Goal: Transaction & Acquisition: Purchase product/service

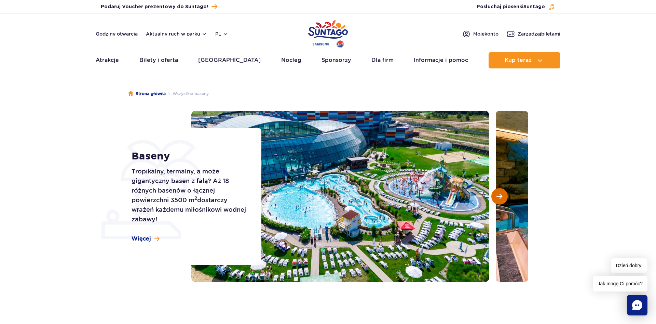
click at [503, 196] on button "Następny slajd" at bounding box center [499, 196] width 16 height 16
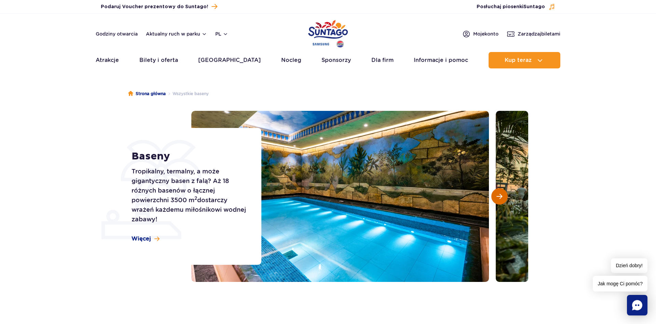
click at [503, 196] on button "Następny slajd" at bounding box center [499, 196] width 16 height 16
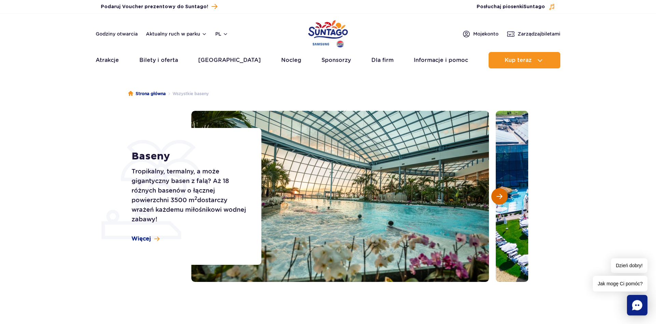
click at [503, 196] on button "Następny slajd" at bounding box center [499, 196] width 16 height 16
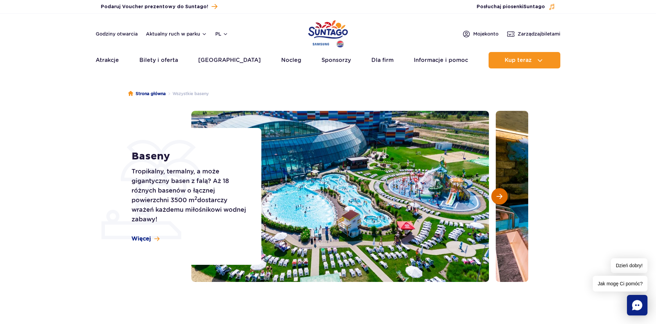
click at [503, 196] on button "Następny slajd" at bounding box center [499, 196] width 16 height 16
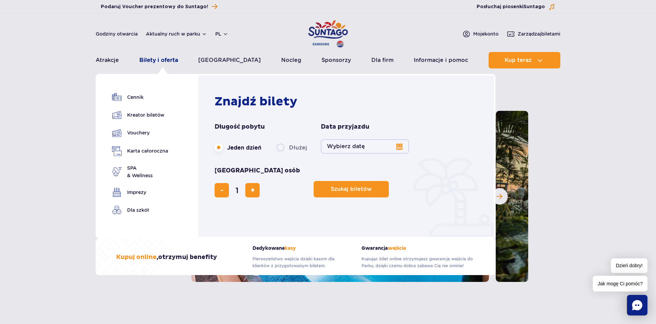
click at [157, 61] on link "Bilety i oferta" at bounding box center [158, 60] width 39 height 16
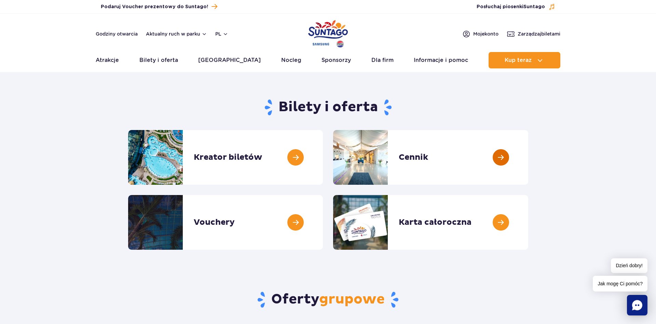
click at [528, 156] on link at bounding box center [528, 157] width 0 height 55
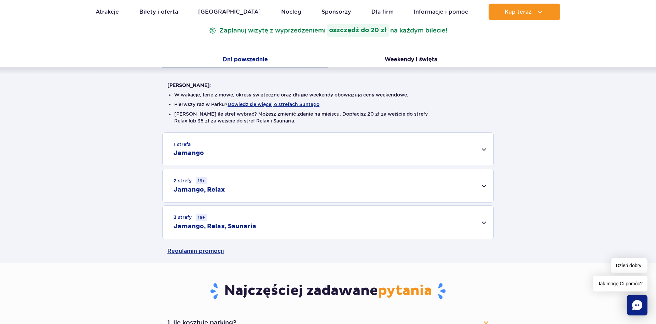
scroll to position [105, 0]
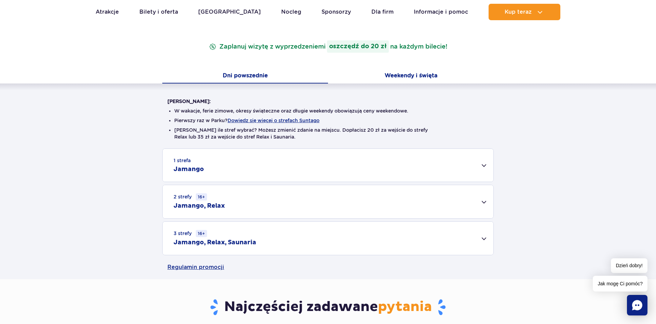
click at [428, 74] on button "Weekendy i święta" at bounding box center [411, 76] width 166 height 14
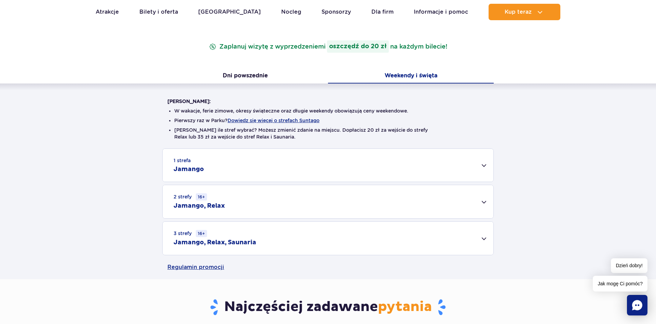
click at [481, 164] on div "1 strefa Jamango" at bounding box center [328, 165] width 331 height 33
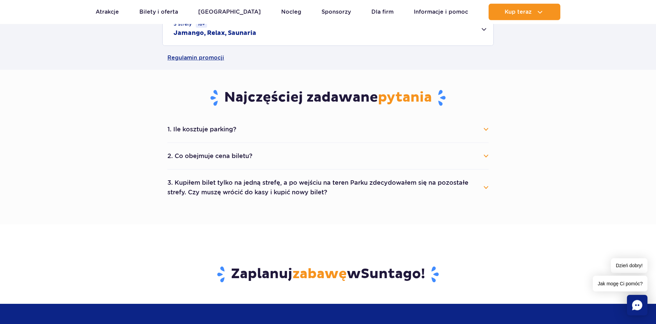
scroll to position [523, 0]
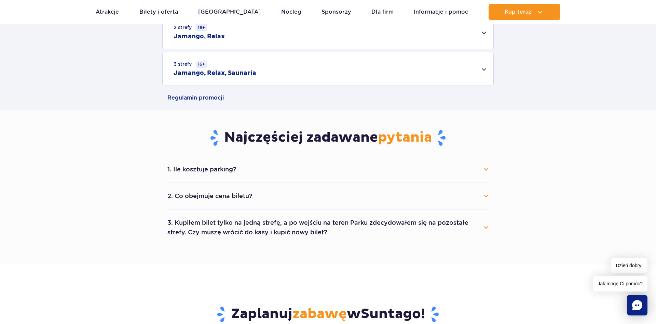
click at [467, 196] on button "2. Co obejmuje cena biletu?" at bounding box center [327, 195] width 321 height 15
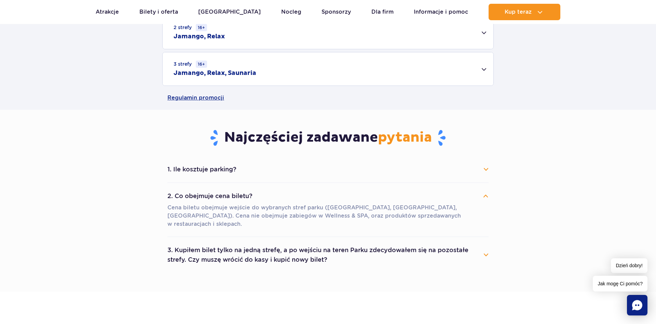
click at [469, 196] on button "2. Co obejmuje cena biletu?" at bounding box center [327, 195] width 321 height 15
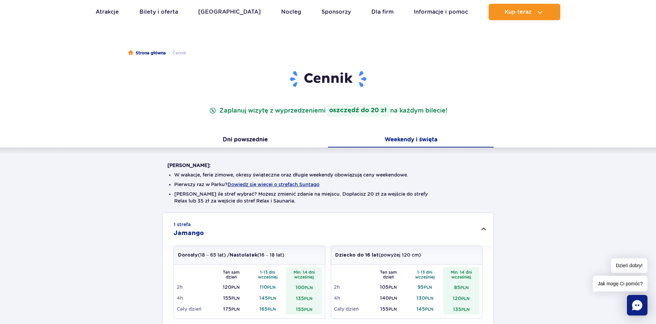
scroll to position [0, 0]
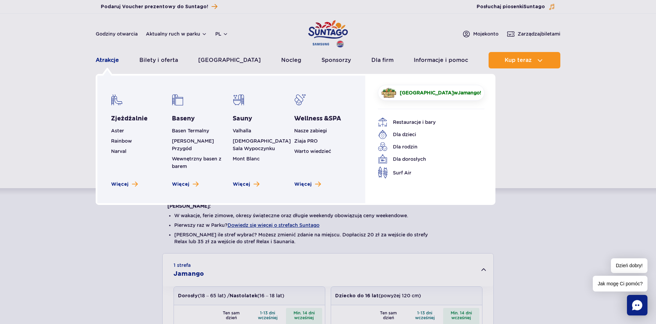
click at [105, 62] on link "Atrakcje" at bounding box center [107, 60] width 23 height 16
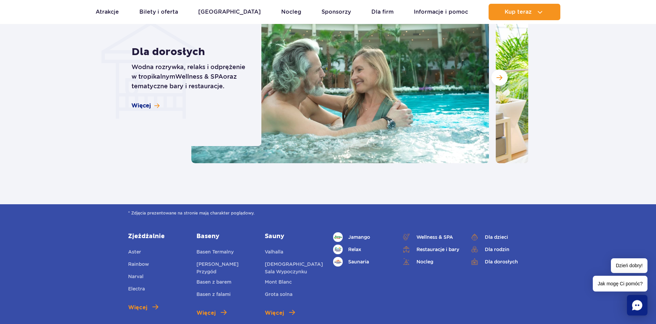
scroll to position [836, 0]
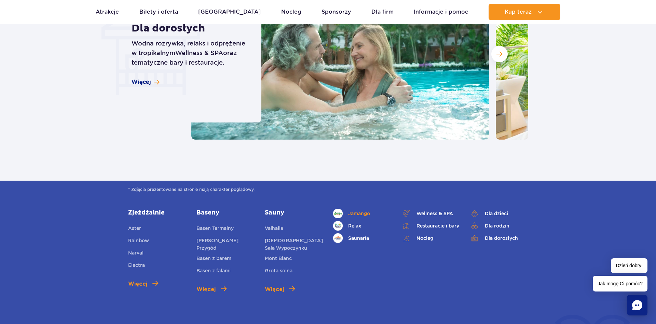
click at [364, 215] on span "Jamango" at bounding box center [359, 213] width 22 height 8
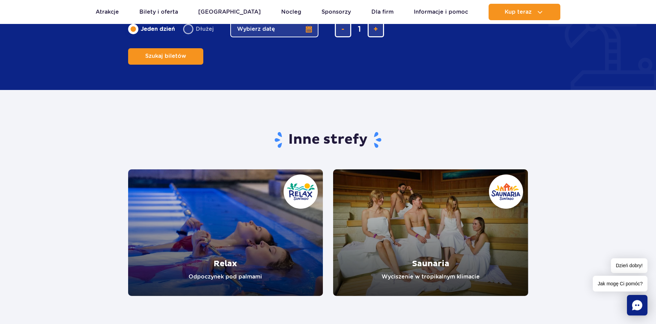
scroll to position [1324, 0]
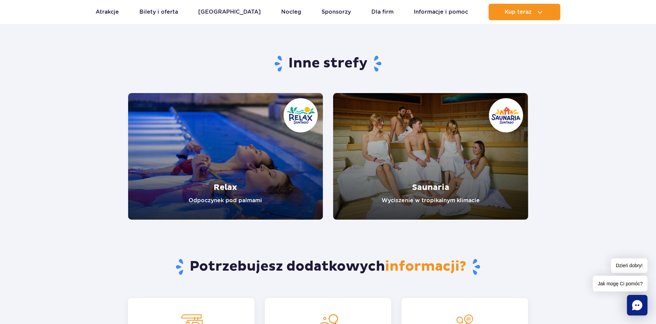
click at [219, 194] on link "Relax" at bounding box center [225, 156] width 195 height 126
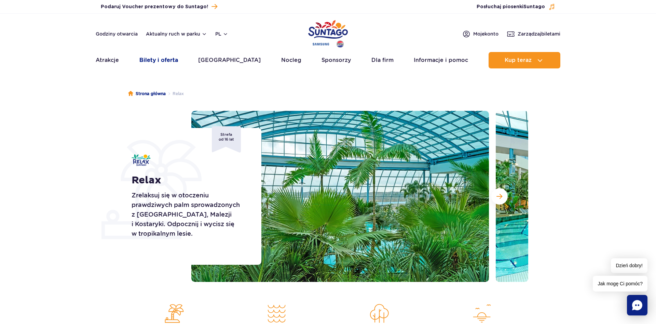
click at [149, 62] on link "Bilety i oferta" at bounding box center [158, 60] width 39 height 16
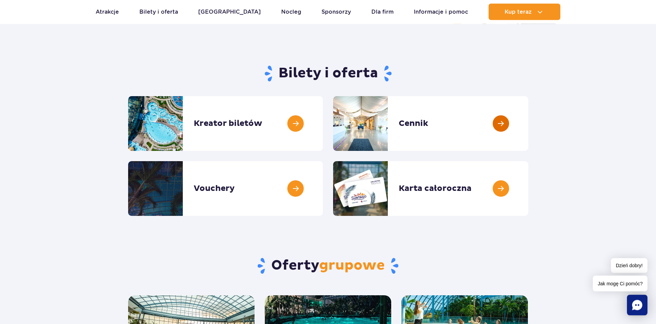
scroll to position [35, 0]
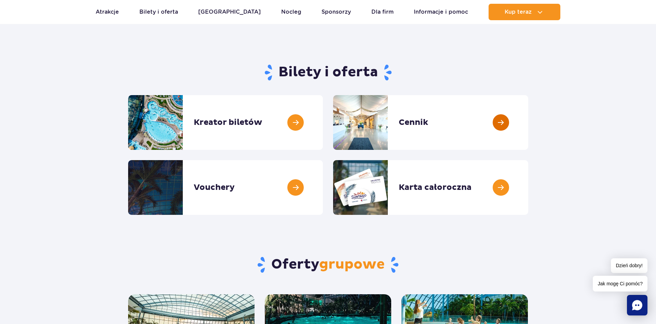
click at [528, 122] on link at bounding box center [528, 122] width 0 height 55
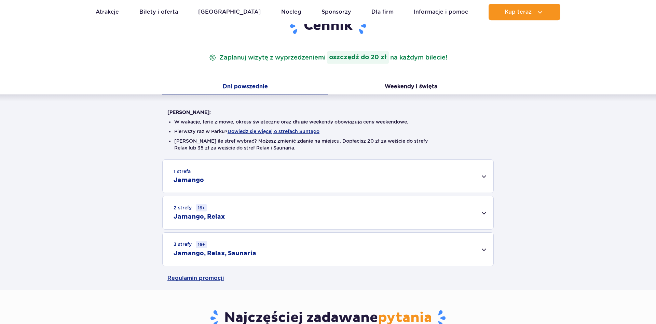
scroll to position [105, 0]
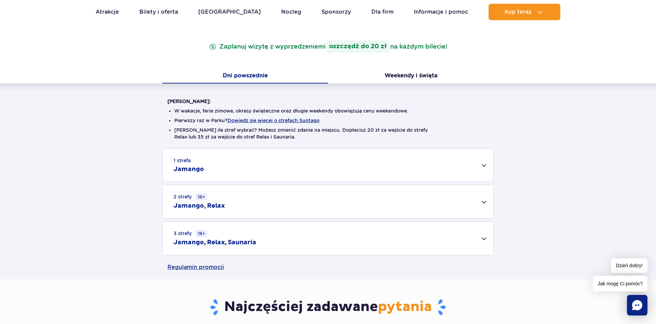
click at [472, 167] on div "1 strefa Jamango" at bounding box center [328, 165] width 331 height 33
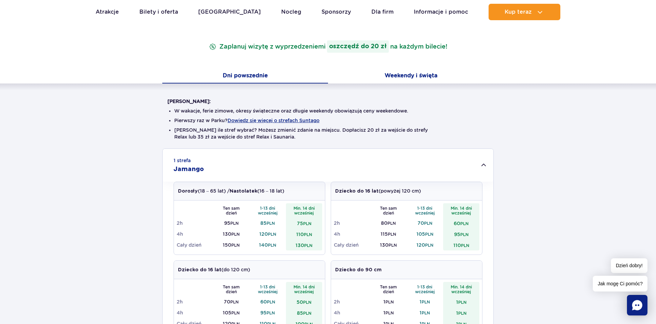
click at [416, 77] on button "Weekendy i święta" at bounding box center [411, 76] width 166 height 14
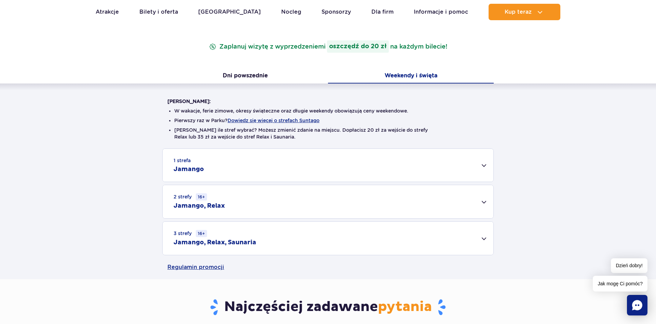
click at [471, 159] on div "1 strefa Jamango" at bounding box center [328, 165] width 331 height 33
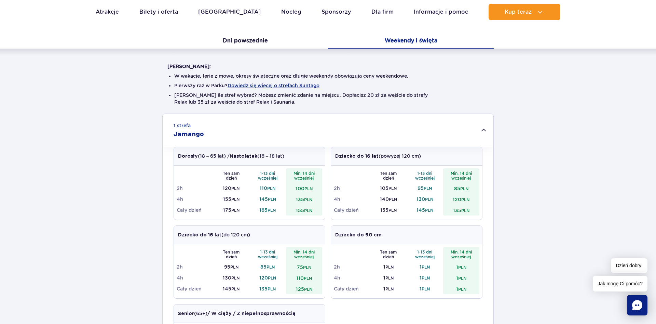
scroll to position [0, 0]
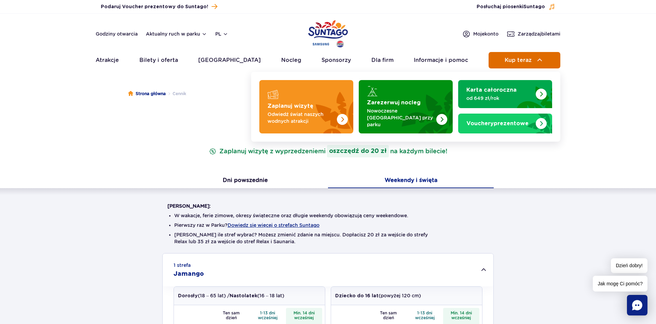
click at [525, 61] on span "Kup teraz" at bounding box center [518, 60] width 27 height 6
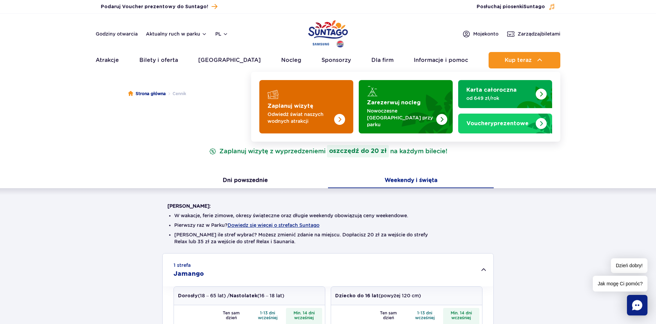
click at [312, 107] on img "Zaplanuj wizytę" at bounding box center [326, 106] width 54 height 53
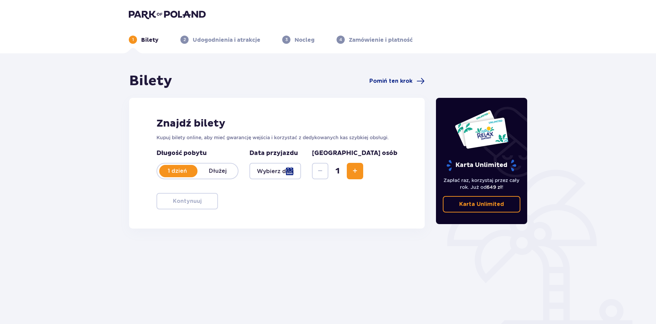
click at [301, 168] on div at bounding box center [275, 171] width 52 height 16
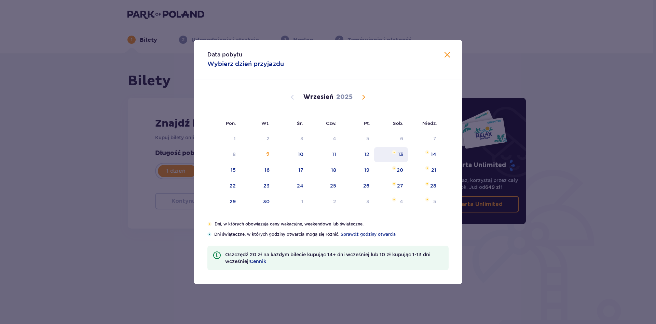
click at [401, 154] on div "13" at bounding box center [400, 154] width 5 height 7
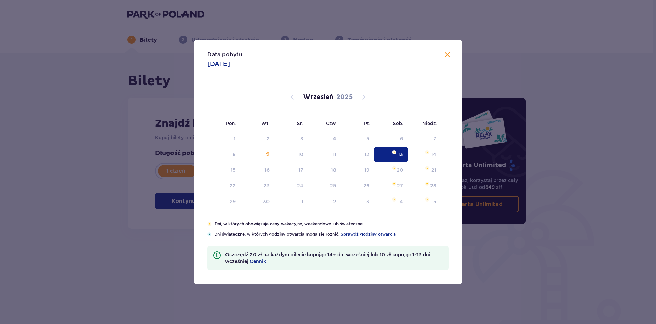
type input "13.09.25"
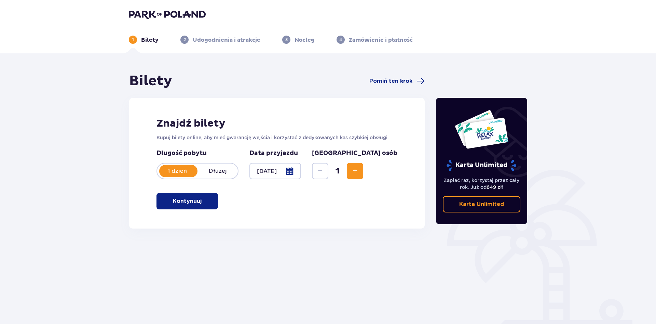
click at [359, 172] on span "Increase" at bounding box center [355, 171] width 8 height 8
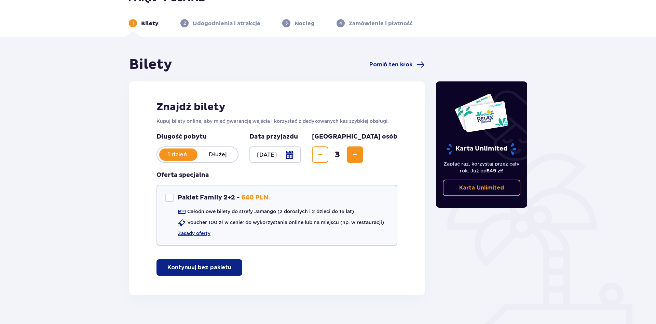
scroll to position [28, 0]
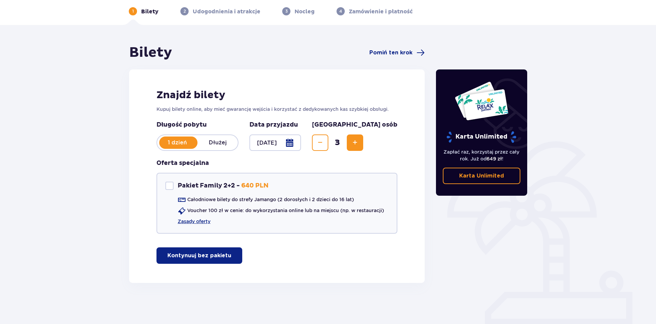
click at [226, 256] on button "Kontynuuj bez pakietu" at bounding box center [199, 255] width 86 height 16
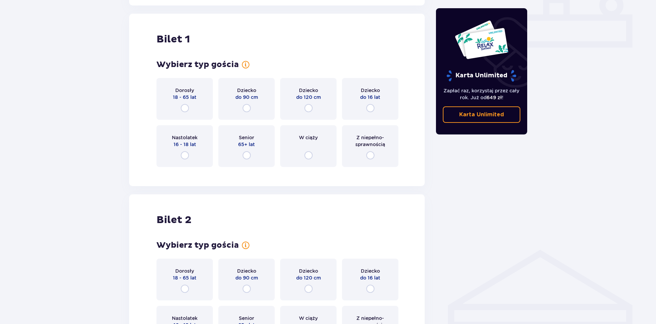
scroll to position [311, 0]
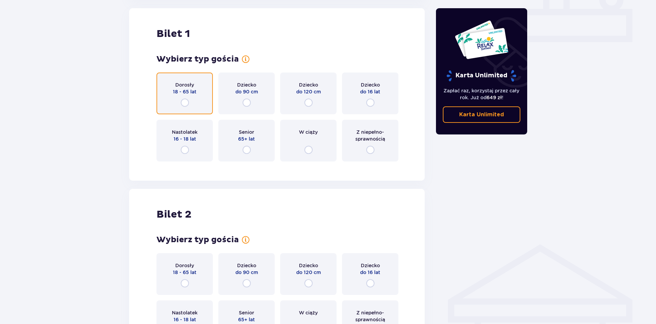
click at [186, 102] on input "radio" at bounding box center [185, 102] width 8 height 8
radio input "true"
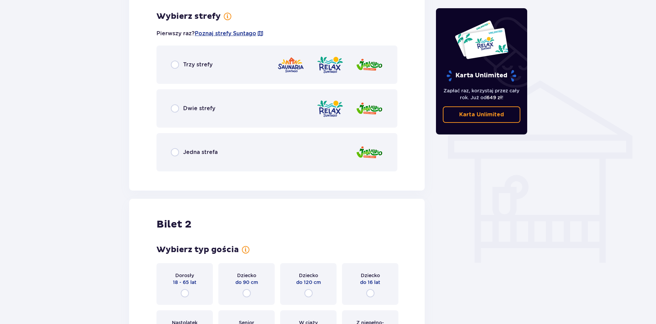
scroll to position [478, 0]
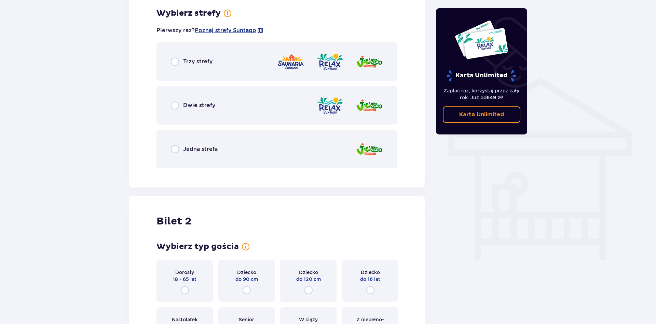
click at [180, 152] on div "Jedna strefa" at bounding box center [194, 149] width 47 height 8
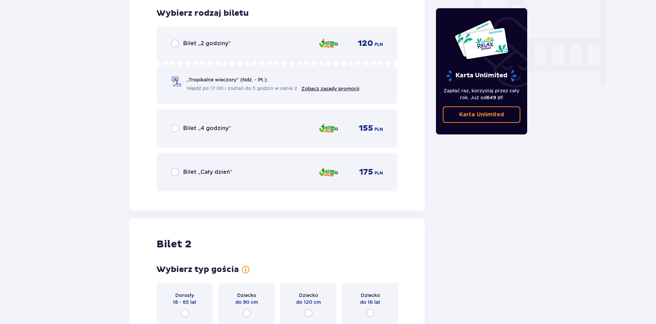
scroll to position [616, 0]
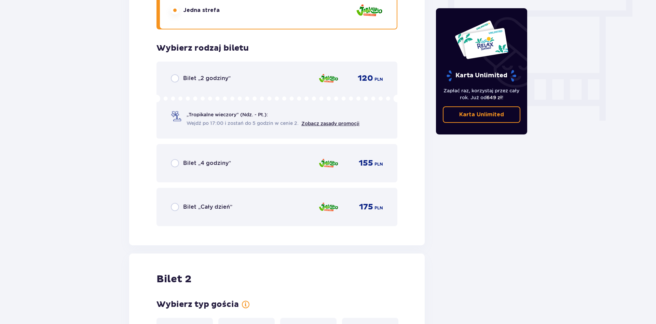
click at [179, 77] on div "Bilet „2 godziny”" at bounding box center [201, 78] width 60 height 8
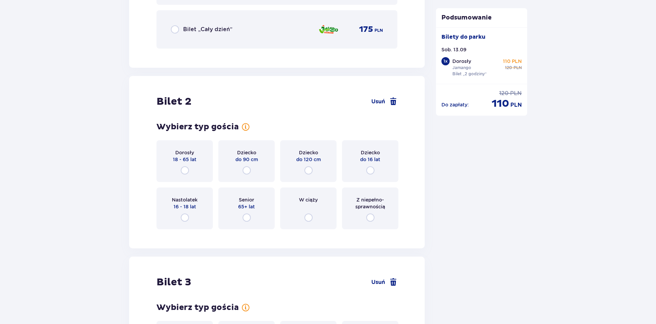
scroll to position [826, 0]
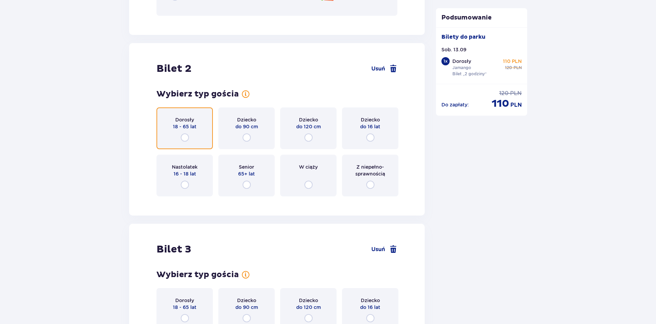
click at [186, 140] on input "radio" at bounding box center [185, 137] width 8 height 8
radio input "true"
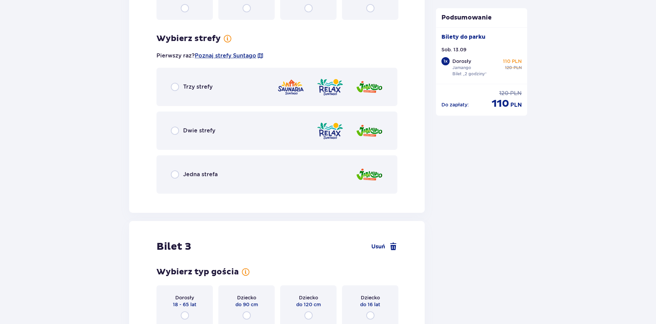
scroll to position [1028, 0]
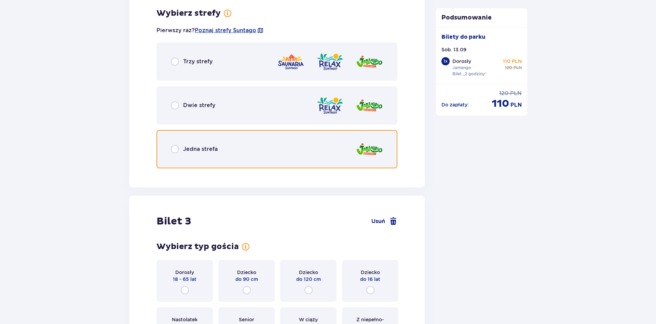
click at [176, 149] on input "radio" at bounding box center [175, 149] width 8 height 8
radio input "true"
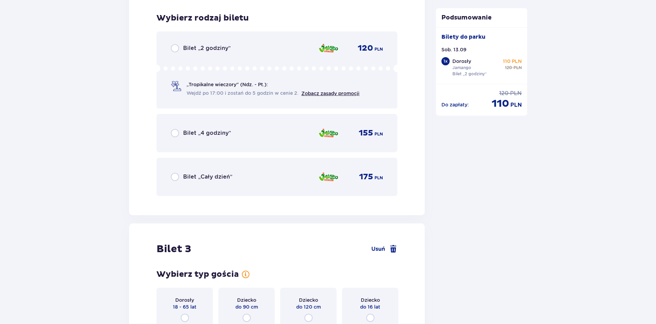
scroll to position [1202, 0]
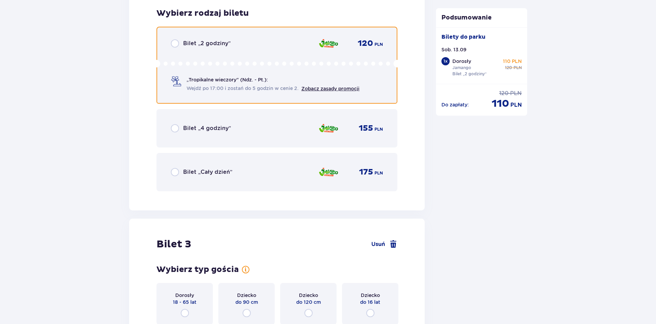
click at [176, 40] on input "radio" at bounding box center [175, 43] width 8 height 8
radio input "true"
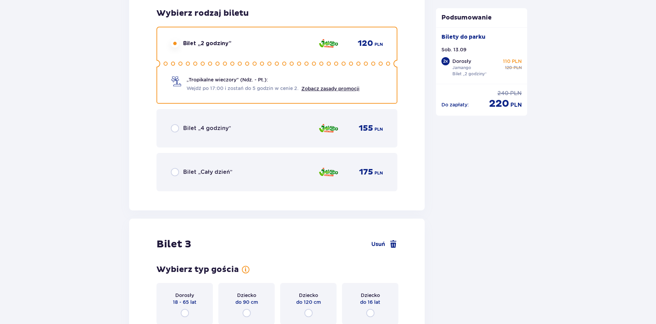
scroll to position [1342, 0]
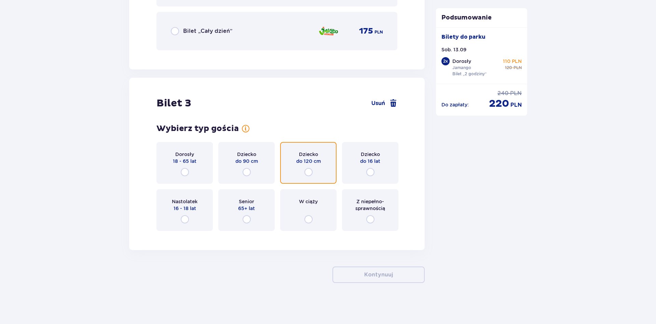
click at [307, 173] on input "radio" at bounding box center [308, 172] width 8 height 8
radio input "true"
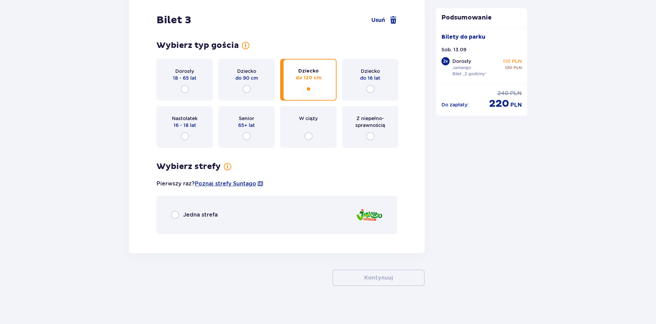
scroll to position [1428, 0]
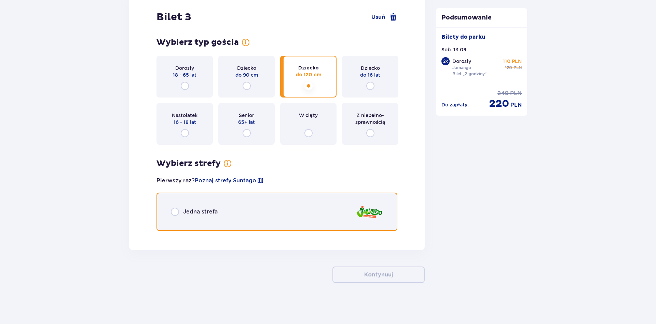
click at [178, 208] on input "radio" at bounding box center [175, 211] width 8 height 8
radio input "true"
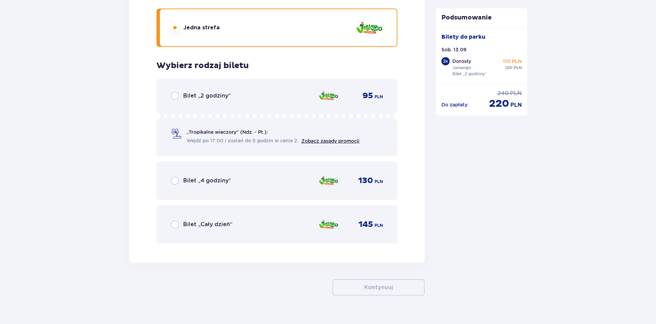
scroll to position [1625, 0]
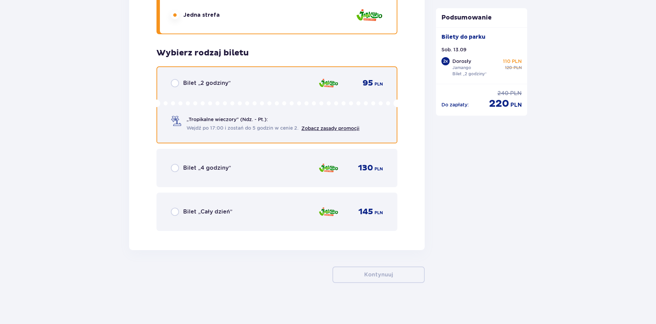
click at [175, 83] on input "radio" at bounding box center [175, 83] width 8 height 8
radio input "true"
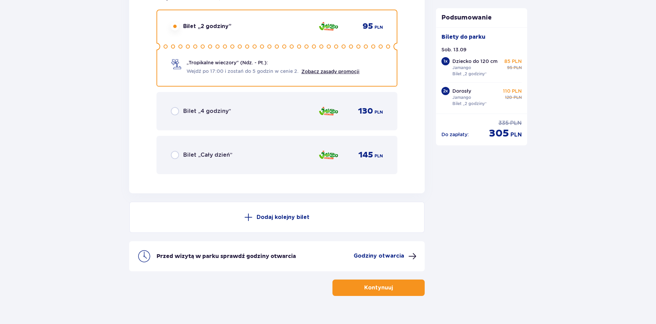
scroll to position [1695, 0]
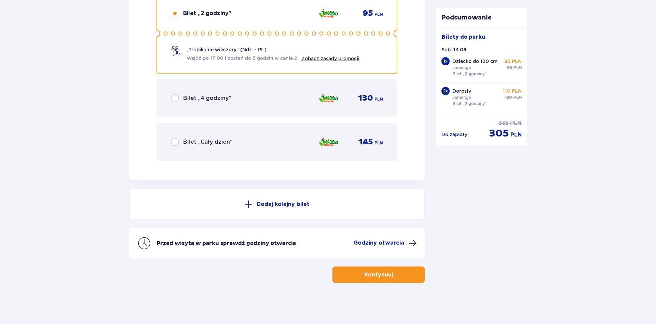
click at [379, 242] on p "Godziny otwarcia" at bounding box center [379, 243] width 51 height 8
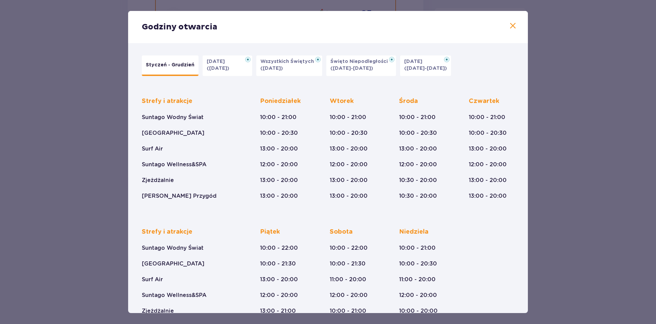
scroll to position [31, 0]
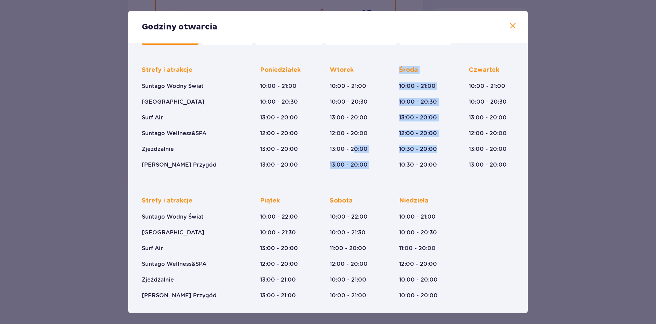
drag, startPoint x: 442, startPoint y: 150, endPoint x: 352, endPoint y: 150, distance: 89.9
click at [352, 150] on div "Strefy i atrakcje Suntago Wodny Świat Crocodile Island Surf Air Suntago Wellnes…" at bounding box center [328, 111] width 372 height 113
click at [513, 27] on span at bounding box center [513, 26] width 8 height 8
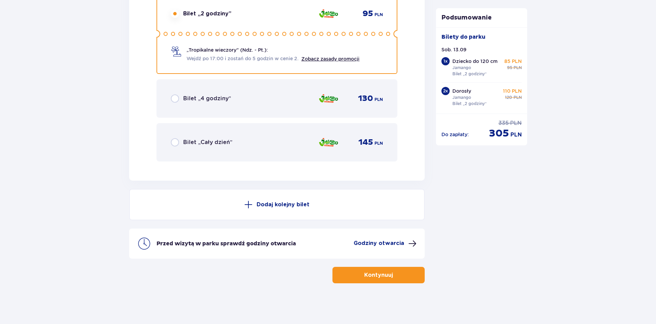
scroll to position [1695, 0]
click at [383, 275] on p "Kontynuuj" at bounding box center [378, 275] width 29 height 8
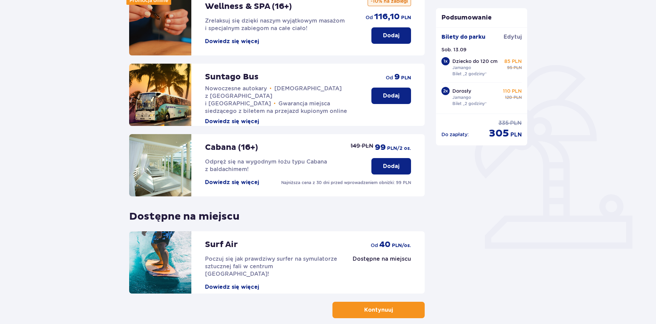
scroll to position [140, 0]
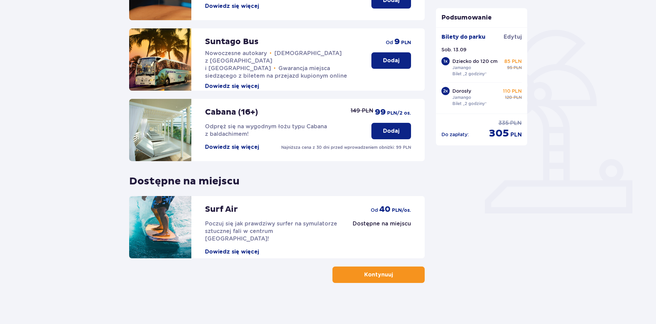
click at [231, 248] on button "Dowiedz się więcej" at bounding box center [232, 252] width 54 height 8
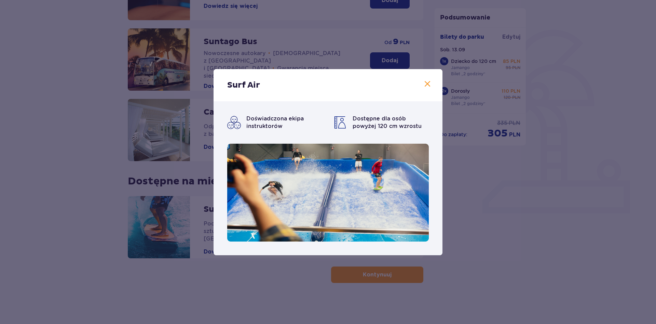
click at [426, 86] on span at bounding box center [427, 84] width 8 height 8
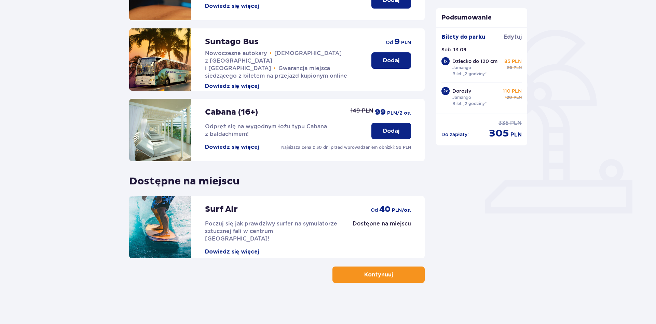
click at [170, 221] on img at bounding box center [160, 227] width 62 height 62
click at [385, 207] on p "40" at bounding box center [384, 209] width 11 height 10
click at [296, 207] on div "Surf Air Poczuj się jak prawdziwy surfer na symulatorze sztucznej fali w centru…" at bounding box center [272, 225] width 134 height 59
click at [151, 209] on img at bounding box center [160, 227] width 62 height 62
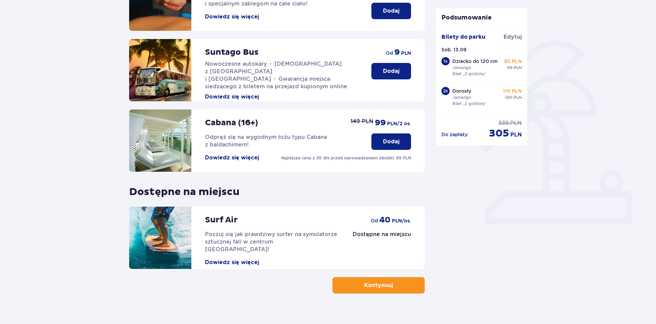
scroll to position [140, 0]
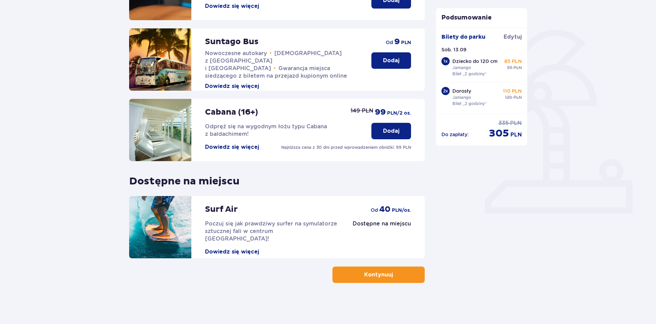
click at [231, 248] on button "Dowiedz się więcej" at bounding box center [232, 252] width 54 height 8
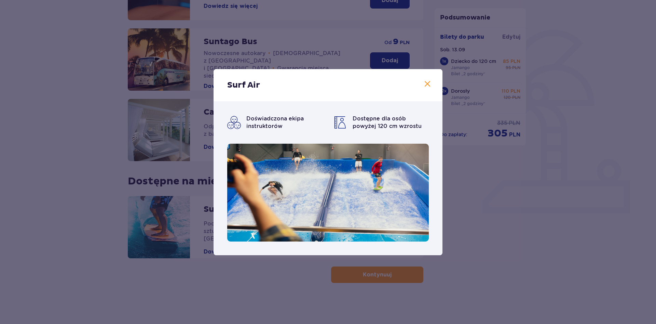
click at [422, 120] on span "Dostępne dla osób powyżej 120 cm wzrostu" at bounding box center [387, 122] width 69 height 14
click at [426, 84] on span at bounding box center [427, 84] width 8 height 8
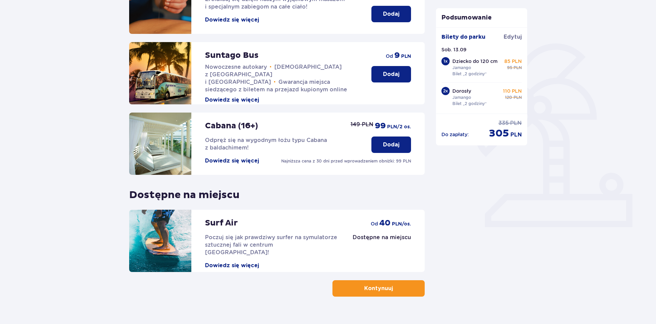
scroll to position [140, 0]
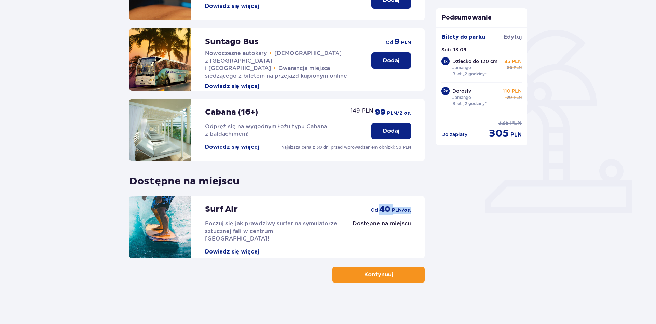
drag, startPoint x: 380, startPoint y: 209, endPoint x: 428, endPoint y: 209, distance: 48.2
click at [428, 209] on div "Udogodnienia i atrakcje Pomiń ten krok Promocja online Wellness & SPA (16+) Zre…" at bounding box center [277, 108] width 306 height 350
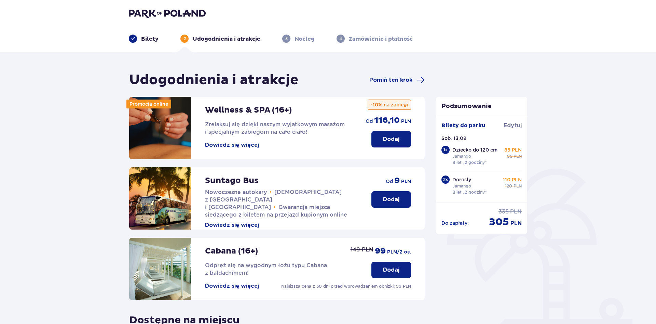
scroll to position [0, 0]
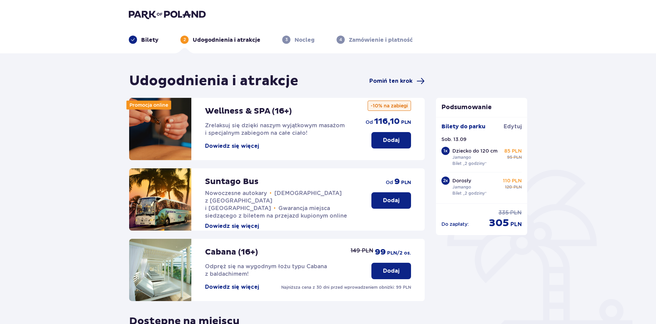
click at [405, 82] on span "Pomiń ten krok" at bounding box center [390, 81] width 43 height 8
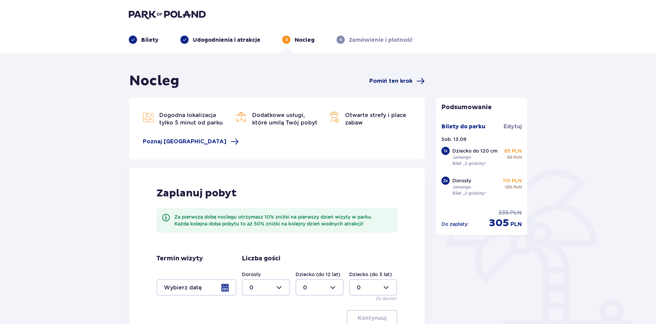
click at [409, 82] on span "Pomiń ten krok" at bounding box center [390, 81] width 43 height 8
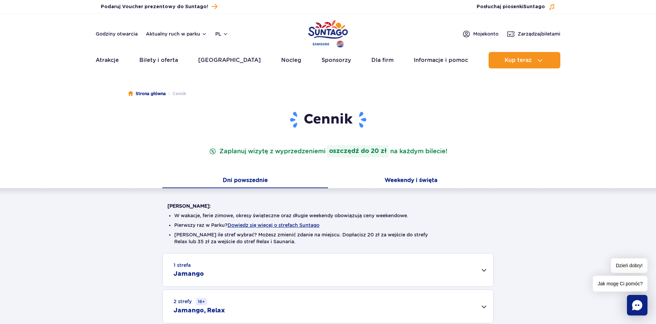
click at [429, 178] on button "Weekendy i święta" at bounding box center [411, 181] width 166 height 14
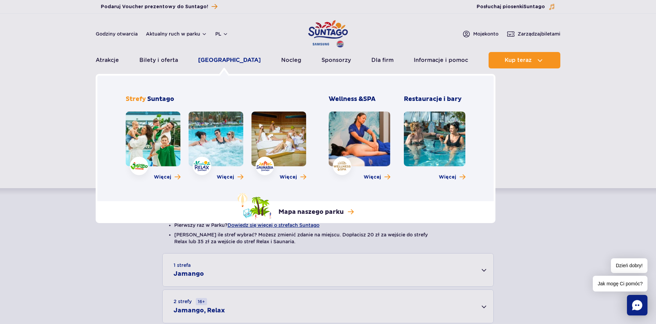
click at [231, 57] on link "[GEOGRAPHIC_DATA]" at bounding box center [229, 60] width 63 height 16
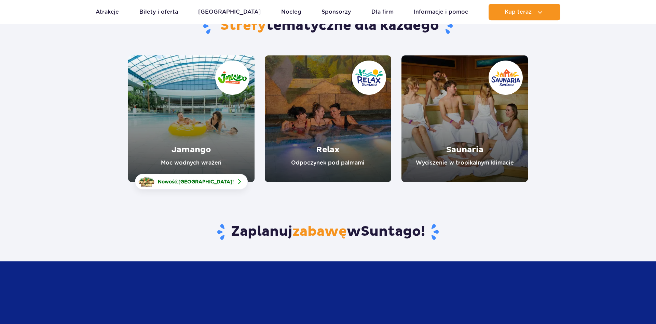
scroll to position [105, 0]
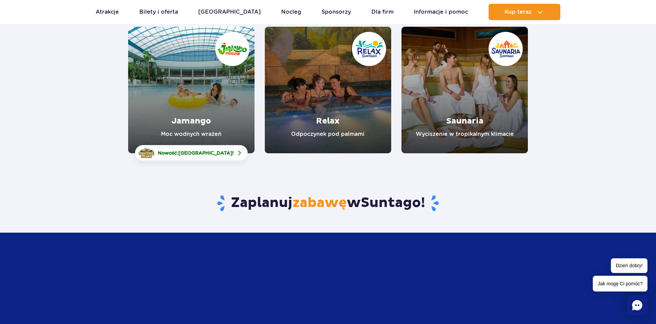
click at [223, 122] on link "Jamango" at bounding box center [191, 90] width 126 height 126
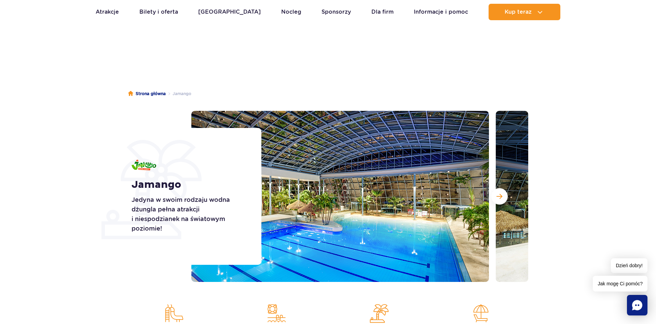
scroll to position [35, 0]
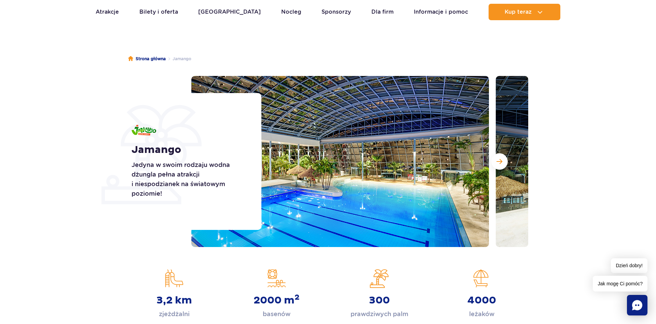
click at [338, 191] on img at bounding box center [340, 161] width 298 height 171
click at [507, 164] on button "Następny slajd" at bounding box center [499, 161] width 16 height 16
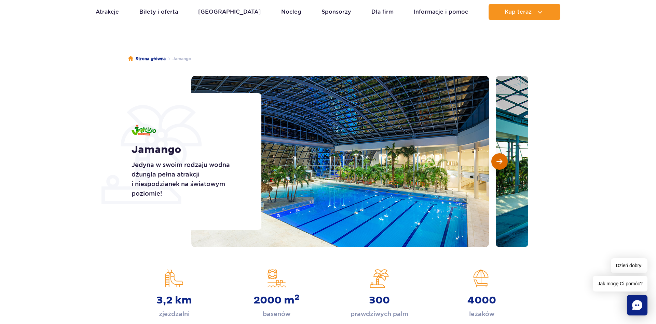
click at [505, 164] on button "Następny slajd" at bounding box center [499, 161] width 16 height 16
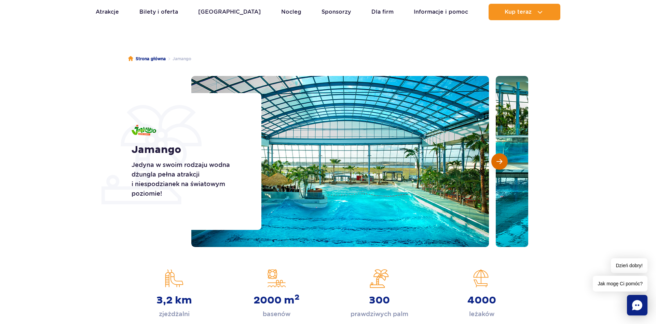
click at [502, 162] on span "Następny slajd" at bounding box center [499, 161] width 6 height 6
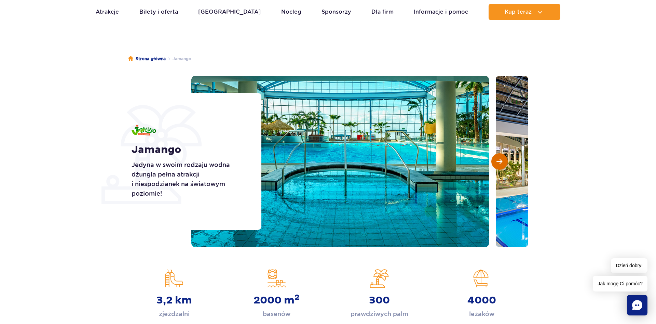
click at [502, 163] on span "Następny slajd" at bounding box center [499, 161] width 6 height 6
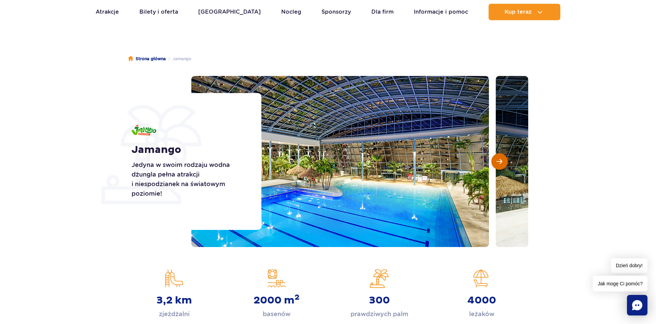
click at [502, 164] on span "Następny slajd" at bounding box center [499, 161] width 6 height 6
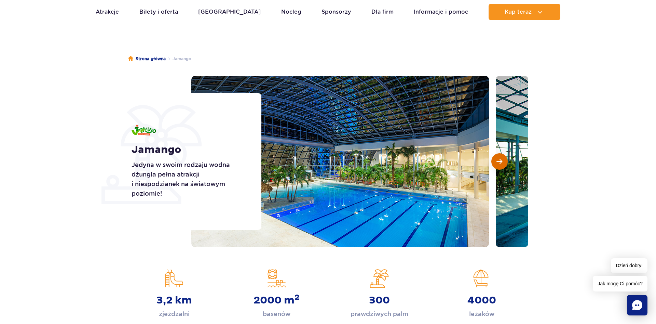
click at [501, 164] on span "Następny slajd" at bounding box center [499, 161] width 6 height 6
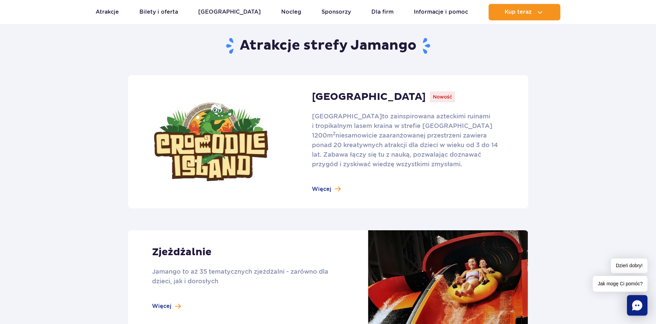
scroll to position [418, 0]
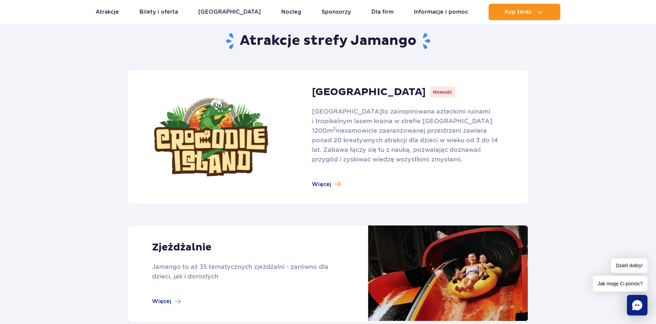
click at [326, 183] on link at bounding box center [328, 136] width 400 height 133
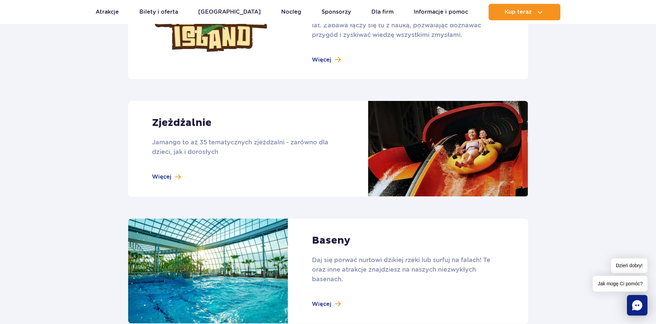
scroll to position [543, 0]
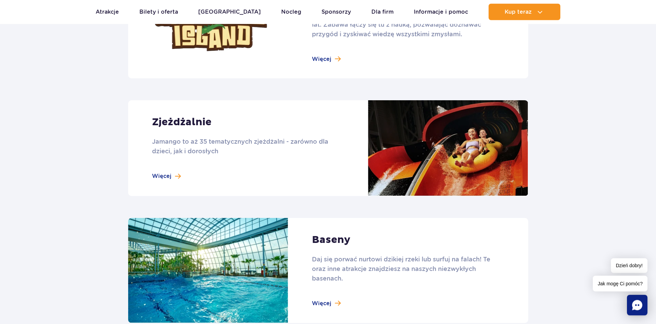
click at [166, 180] on link at bounding box center [328, 148] width 400 height 96
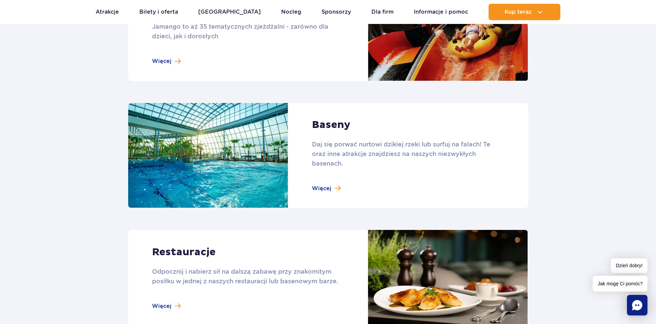
scroll to position [717, 0]
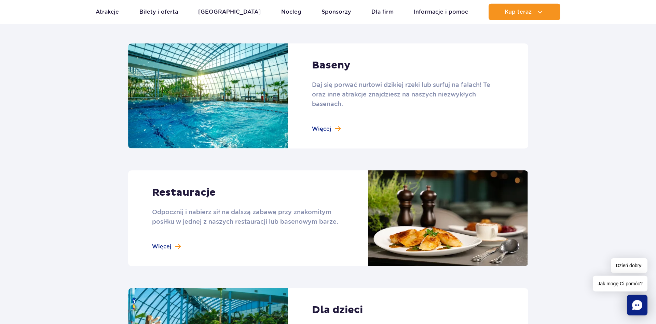
click at [326, 127] on link at bounding box center [328, 95] width 400 height 105
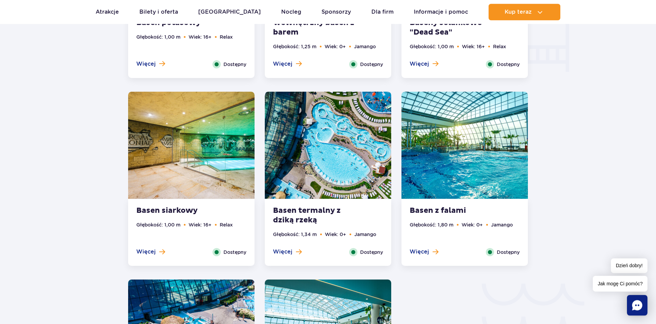
scroll to position [906, 0]
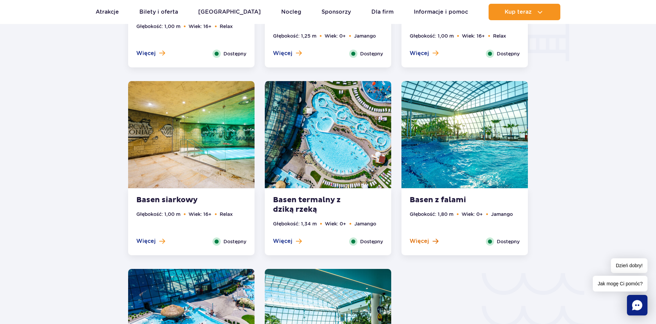
click at [429, 242] on button "Więcej" at bounding box center [424, 241] width 29 height 8
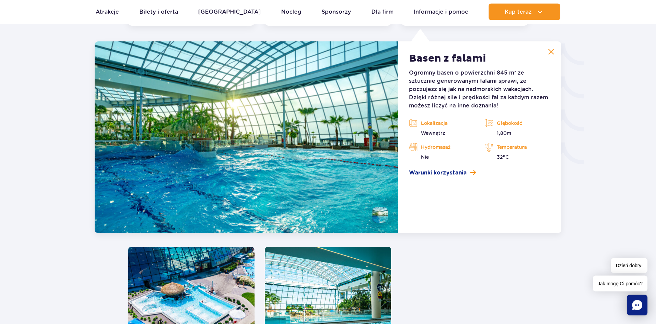
scroll to position [1136, 0]
click at [452, 174] on span "Warunki korzystania" at bounding box center [438, 172] width 58 height 8
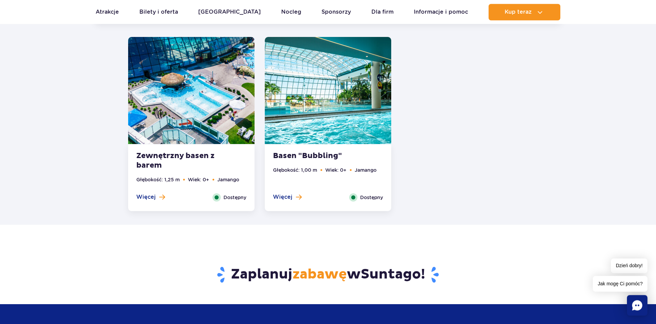
scroll to position [1310, 0]
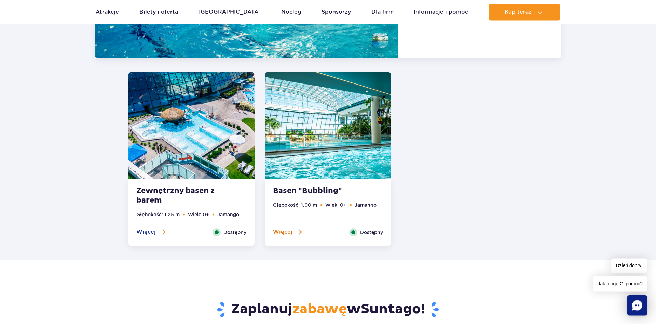
click at [289, 234] on span "Więcej" at bounding box center [282, 232] width 19 height 8
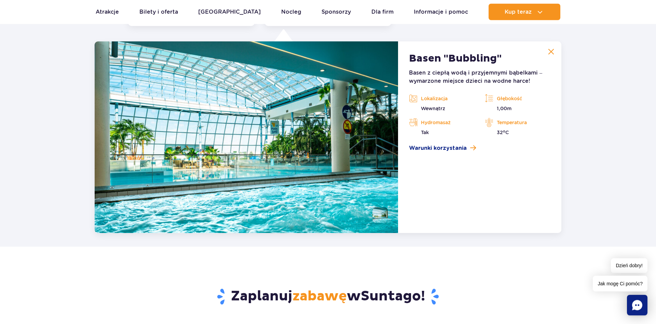
scroll to position [1323, 0]
click at [550, 51] on img at bounding box center [551, 51] width 6 height 6
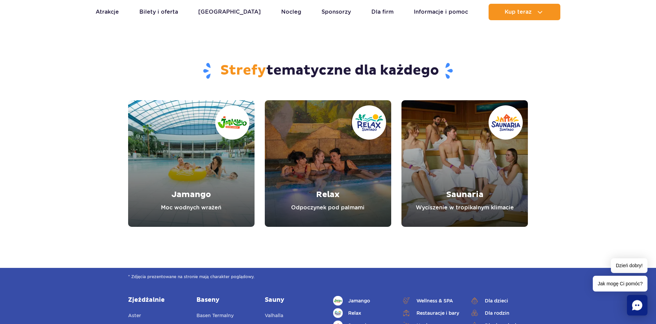
scroll to position [1811, 0]
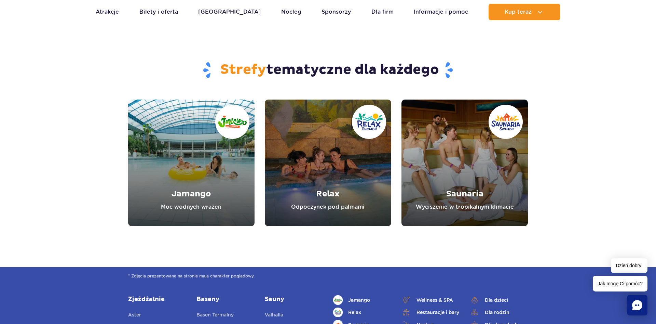
click at [182, 171] on link "Jamango" at bounding box center [191, 162] width 126 height 126
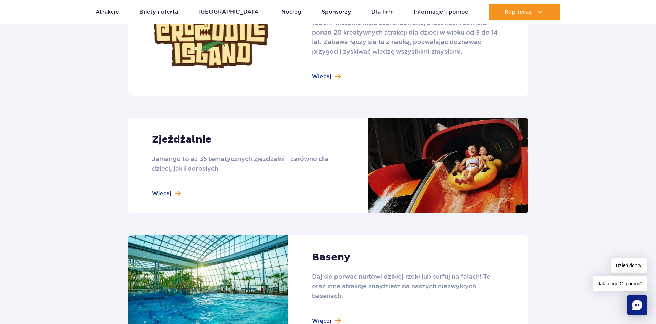
scroll to position [592, 0]
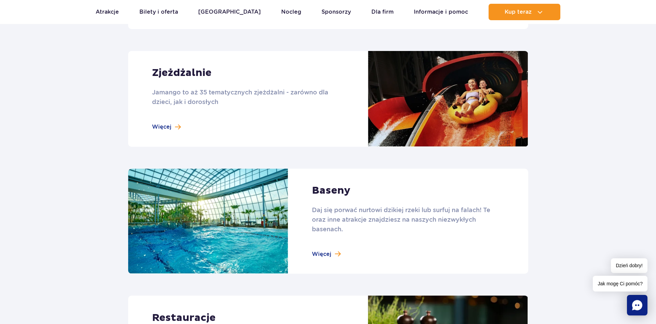
click at [160, 127] on link at bounding box center [328, 99] width 400 height 96
click at [167, 124] on link at bounding box center [328, 99] width 400 height 96
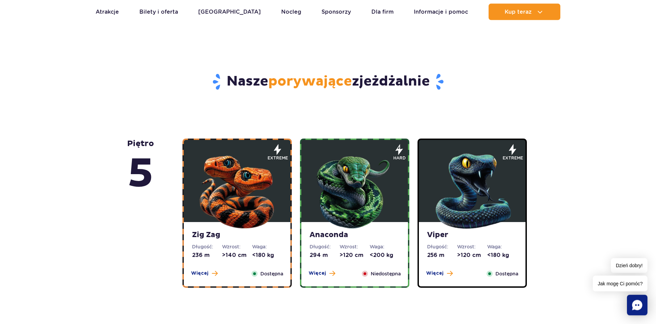
scroll to position [383, 0]
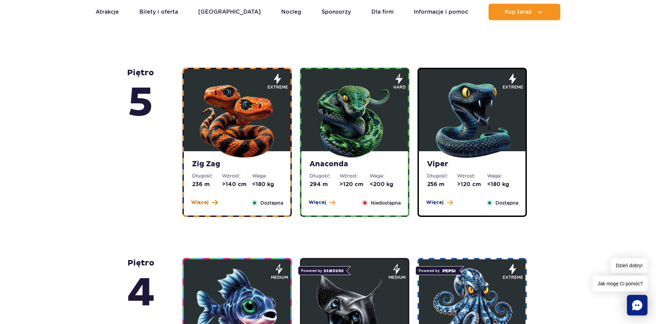
click at [212, 202] on span at bounding box center [215, 202] width 6 height 6
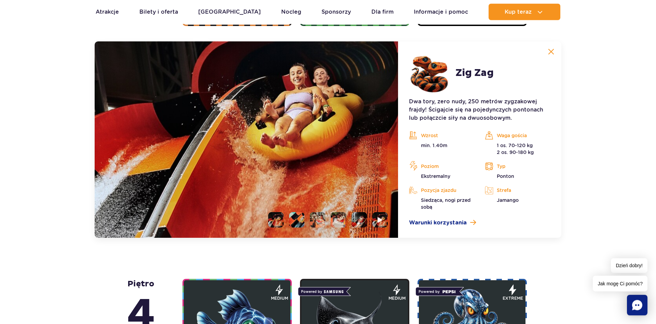
scroll to position [574, 0]
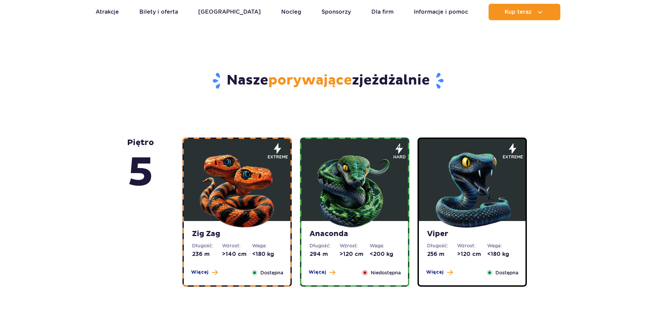
scroll to position [418, 0]
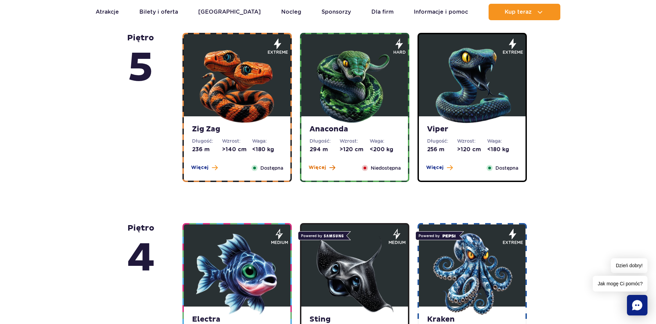
click at [326, 166] on button "Więcej" at bounding box center [322, 167] width 27 height 7
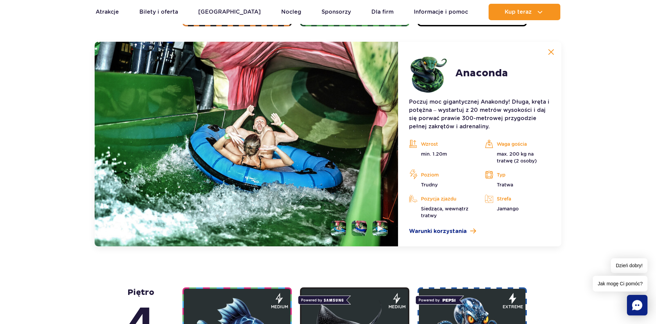
scroll to position [574, 0]
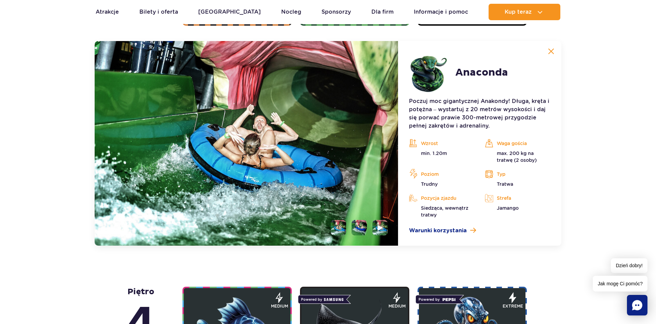
click at [338, 226] on li at bounding box center [338, 227] width 15 height 15
drag, startPoint x: 351, startPoint y: 227, endPoint x: 358, endPoint y: 227, distance: 7.2
click at [352, 227] on ul at bounding box center [356, 227] width 63 height 15
click at [358, 227] on li at bounding box center [359, 227] width 15 height 15
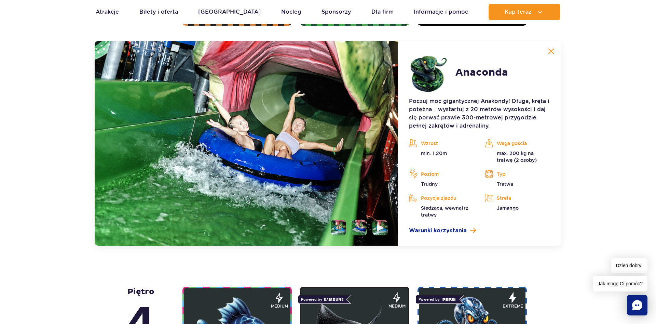
click at [379, 229] on img at bounding box center [380, 227] width 6 height 8
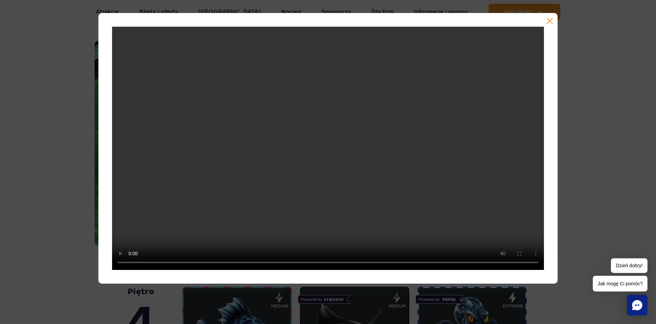
click at [551, 22] on button "button" at bounding box center [549, 20] width 7 height 7
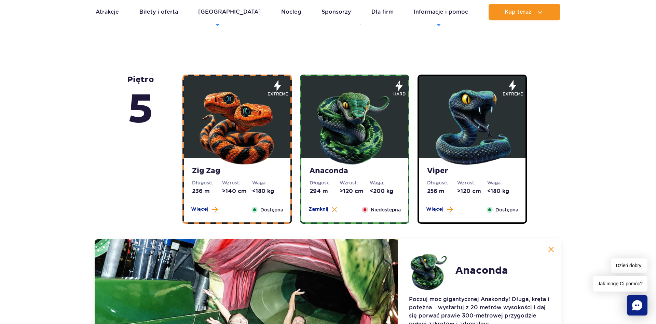
scroll to position [365, 0]
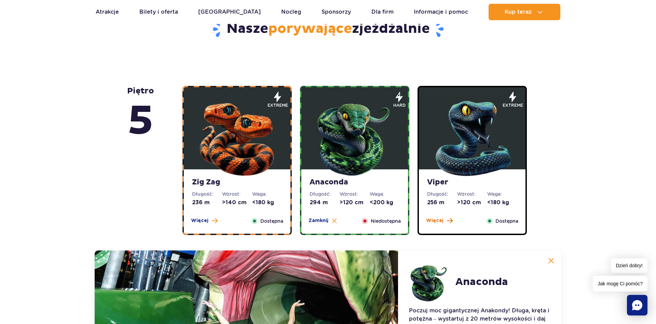
click at [442, 219] on span "Więcej" at bounding box center [434, 220] width 17 height 7
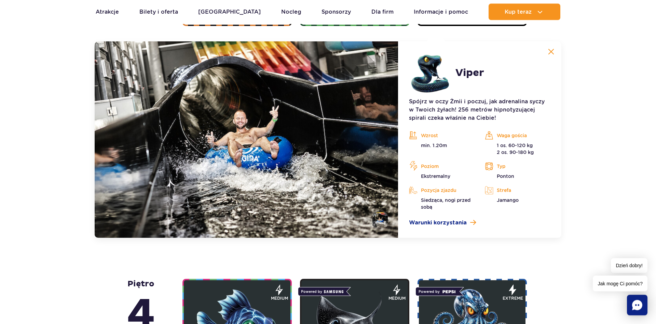
scroll to position [574, 0]
click at [379, 221] on li at bounding box center [379, 218] width 15 height 15
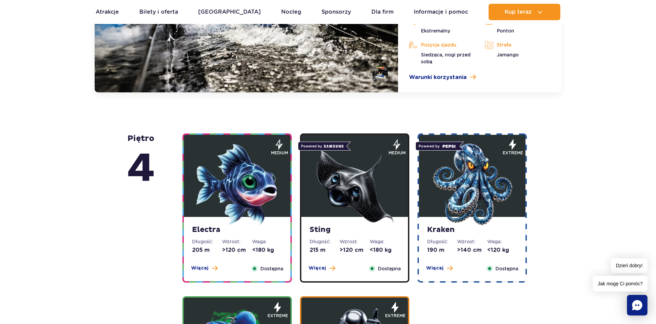
scroll to position [749, 0]
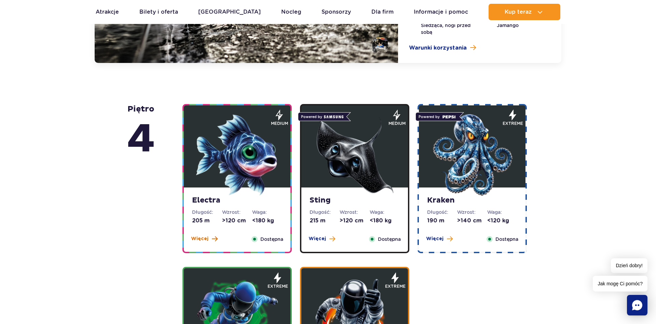
click at [205, 237] on span "Więcej" at bounding box center [199, 238] width 17 height 7
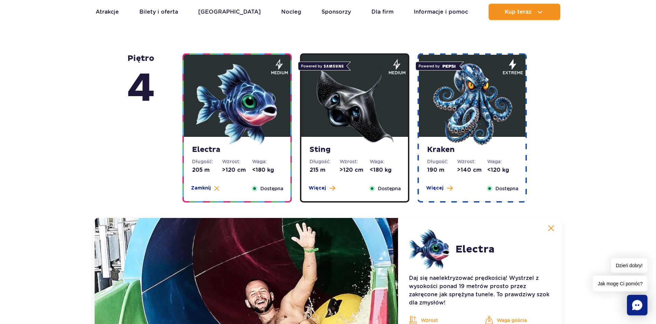
scroll to position [590, 0]
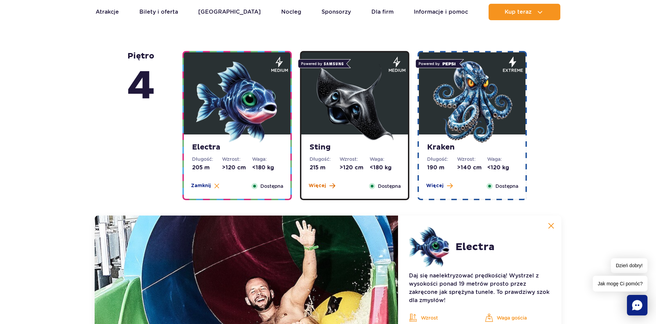
click at [320, 186] on span "Więcej" at bounding box center [317, 185] width 17 height 7
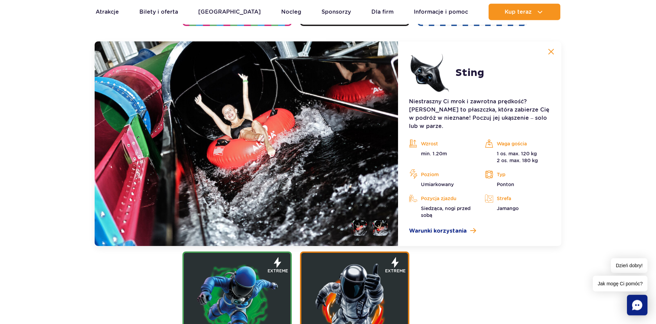
scroll to position [764, 0]
click at [379, 220] on li at bounding box center [379, 227] width 15 height 15
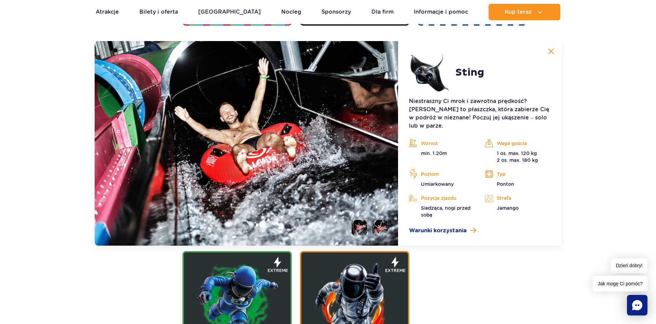
click at [359, 220] on li at bounding box center [359, 227] width 15 height 15
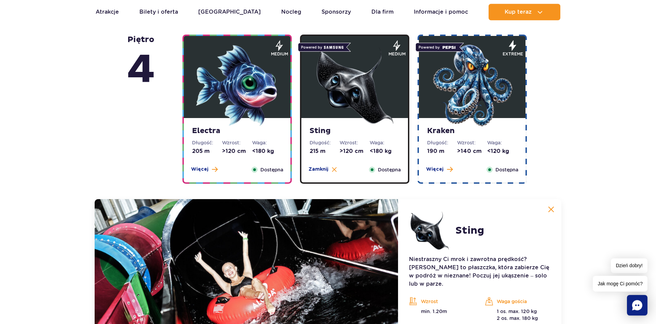
scroll to position [590, 0]
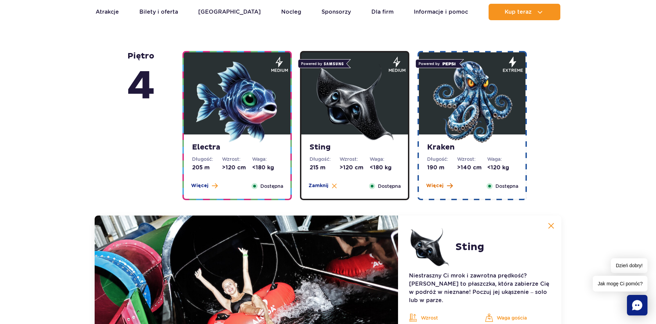
click at [435, 186] on span "Więcej" at bounding box center [434, 185] width 17 height 7
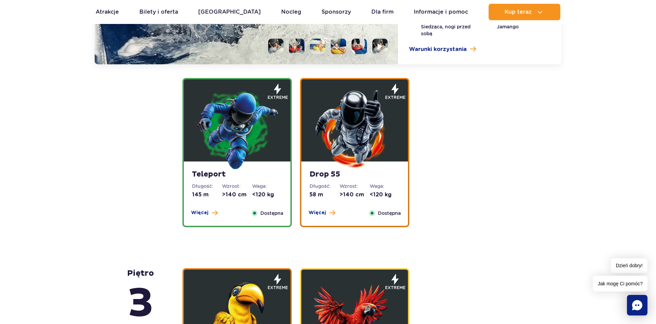
scroll to position [904, 0]
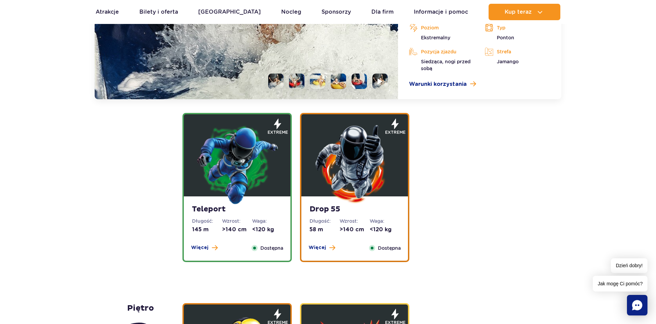
click at [225, 247] on div "Więcej Zamknij Dostępna" at bounding box center [237, 248] width 100 height 8
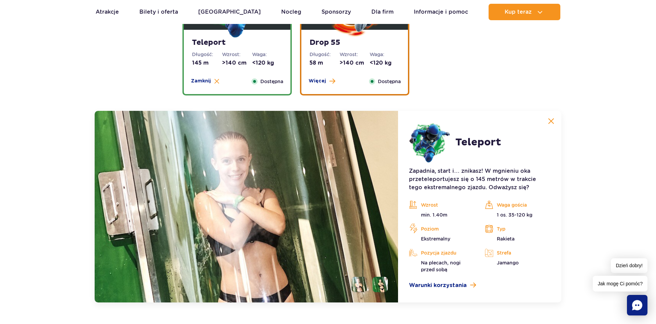
scroll to position [753, 0]
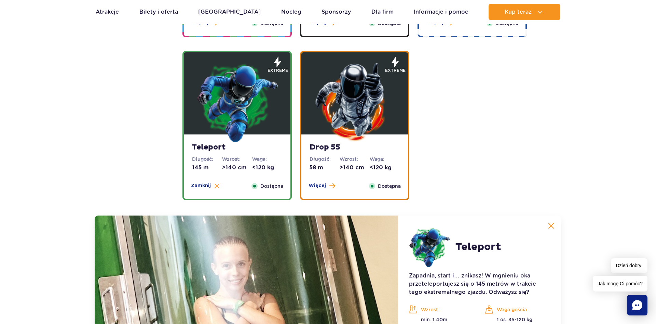
click at [342, 181] on div "Drop 55 Długość: 58 m Wzrost: >140 cm Waga: <120 kg Więcej Zamknij Dostępna" at bounding box center [354, 166] width 107 height 64
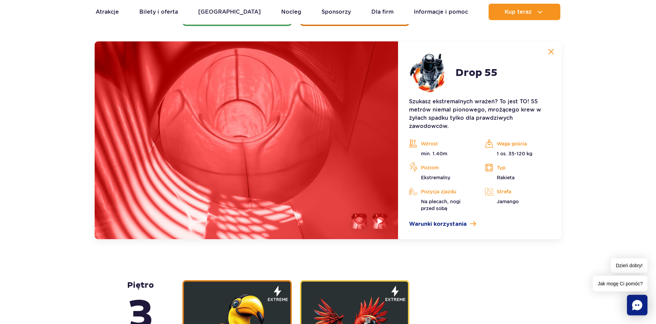
scroll to position [927, 0]
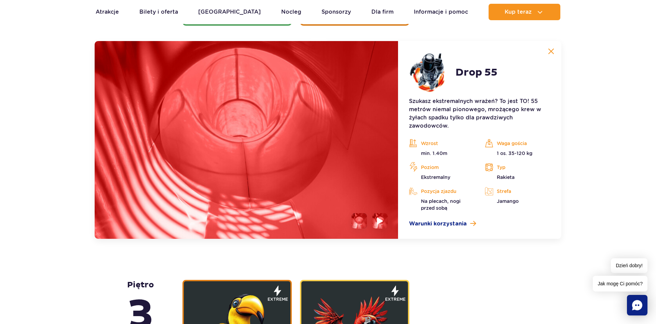
click at [382, 219] on img at bounding box center [380, 221] width 6 height 8
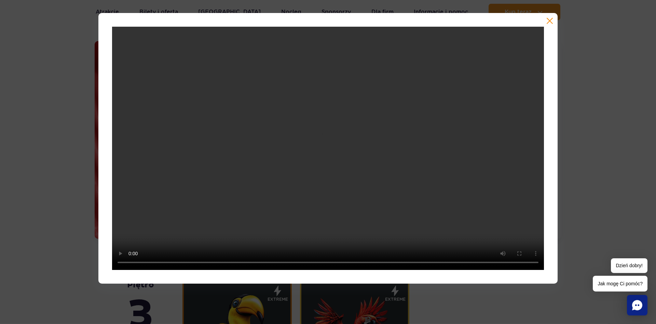
click at [549, 22] on button "button" at bounding box center [549, 20] width 7 height 7
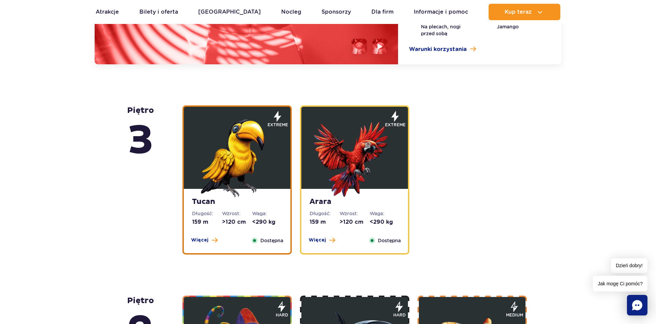
click at [251, 183] on img at bounding box center [237, 156] width 82 height 82
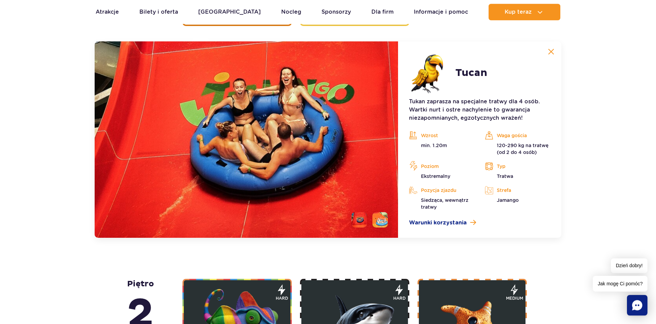
scroll to position [1117, 0]
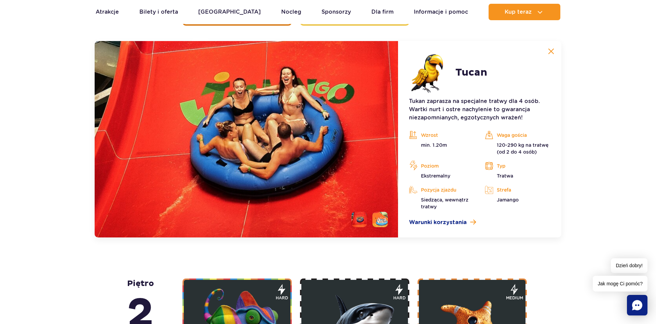
click at [382, 221] on li at bounding box center [379, 218] width 15 height 15
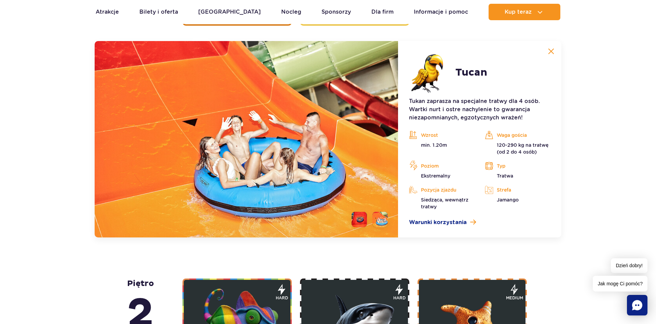
click at [358, 221] on li at bounding box center [359, 218] width 15 height 15
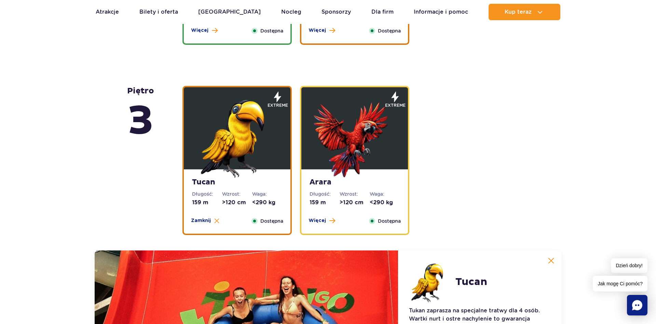
click at [384, 192] on dt "Waga:" at bounding box center [385, 193] width 30 height 7
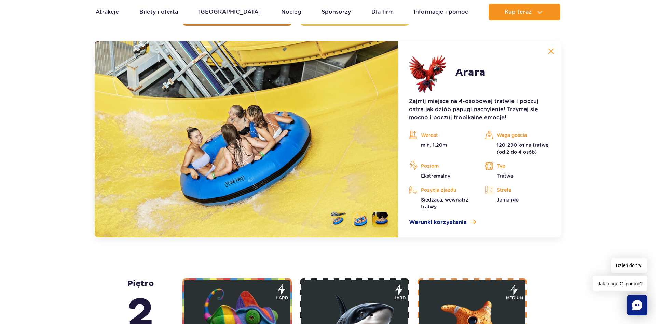
click at [340, 220] on li at bounding box center [338, 218] width 15 height 15
click at [358, 223] on li at bounding box center [359, 218] width 15 height 15
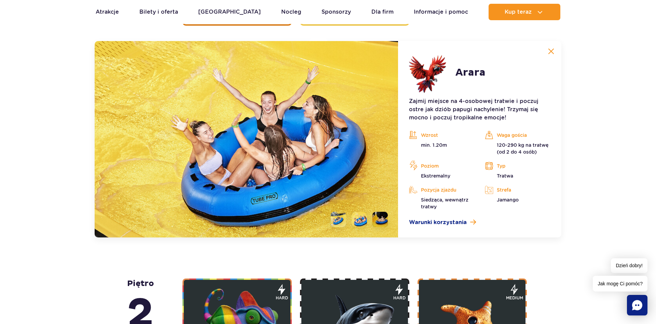
click at [376, 220] on li at bounding box center [379, 218] width 15 height 15
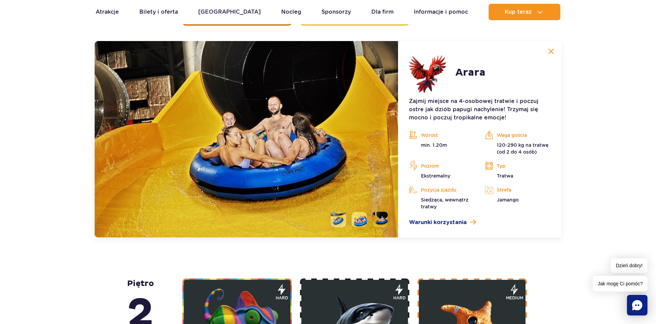
click at [355, 220] on li at bounding box center [359, 218] width 15 height 15
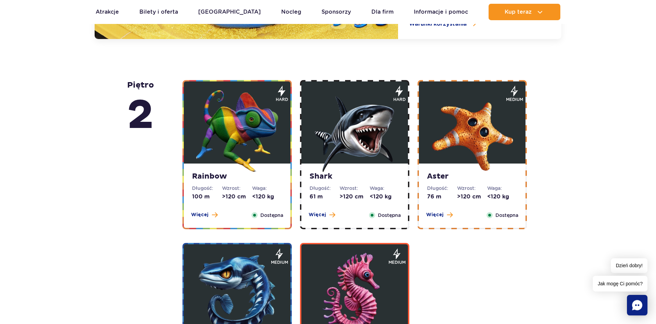
scroll to position [1326, 0]
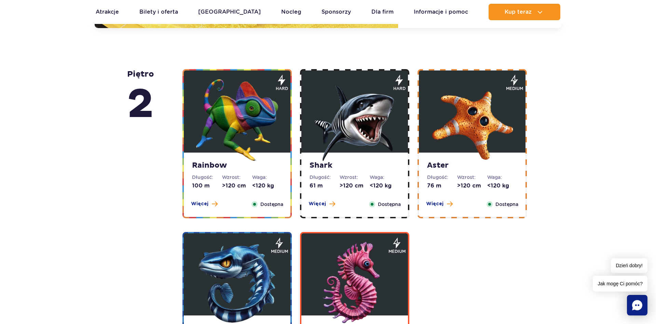
click at [261, 167] on strong "Rainbow" at bounding box center [237, 166] width 90 height 10
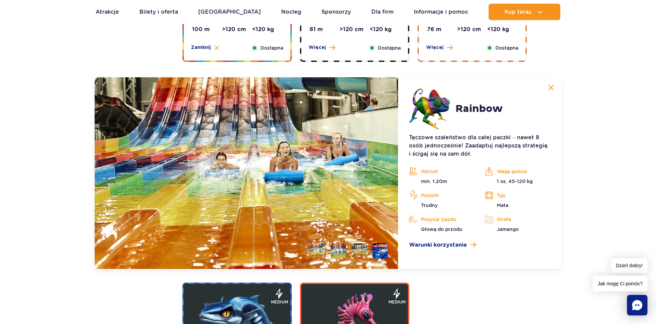
scroll to position [1272, 0]
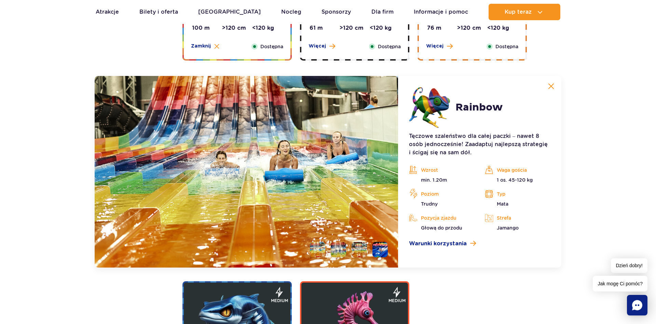
drag, startPoint x: 308, startPoint y: 248, endPoint x: 317, endPoint y: 251, distance: 9.0
click at [309, 248] on ul at bounding box center [345, 249] width 83 height 15
drag, startPoint x: 317, startPoint y: 251, endPoint x: 329, endPoint y: 252, distance: 12.0
click at [318, 251] on li at bounding box center [317, 249] width 15 height 15
click at [336, 252] on li at bounding box center [338, 249] width 15 height 15
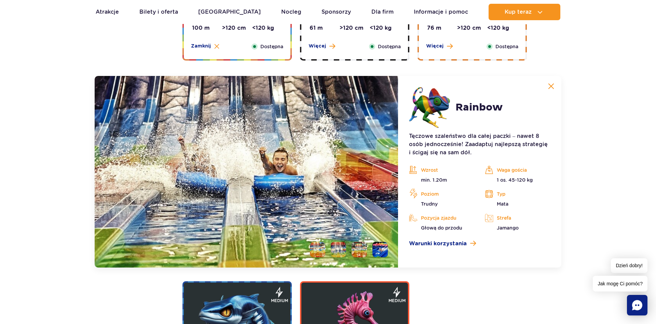
click at [360, 251] on li at bounding box center [359, 249] width 15 height 15
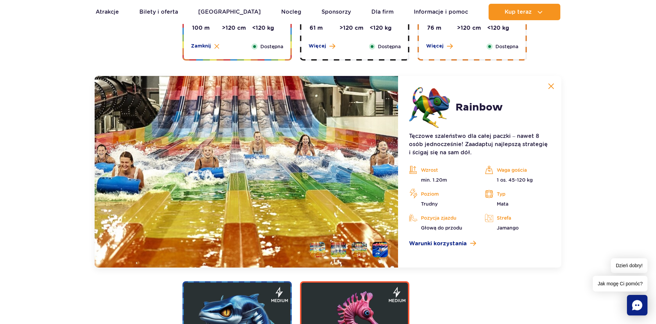
click at [378, 249] on li at bounding box center [379, 249] width 15 height 15
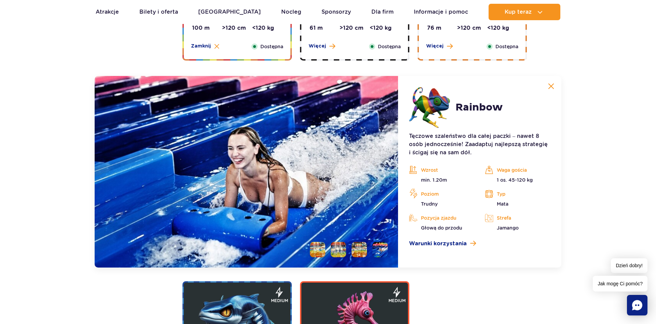
click at [319, 250] on li at bounding box center [317, 249] width 15 height 15
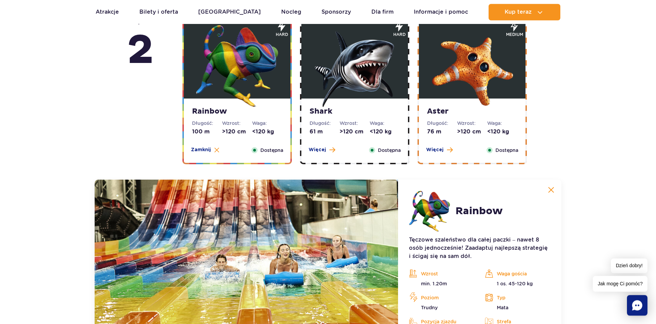
scroll to position [1167, 0]
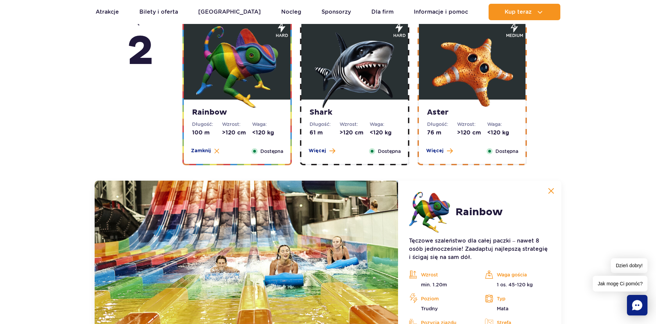
click at [371, 113] on strong "Shark" at bounding box center [355, 113] width 90 height 10
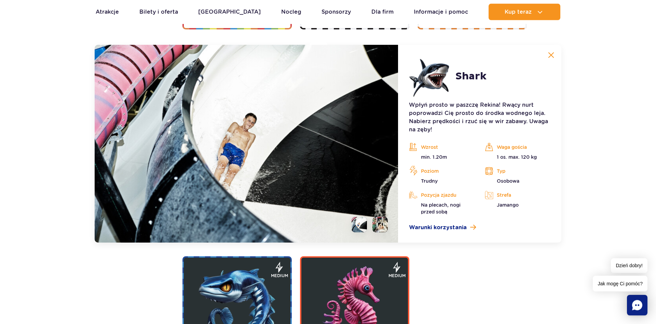
scroll to position [1307, 0]
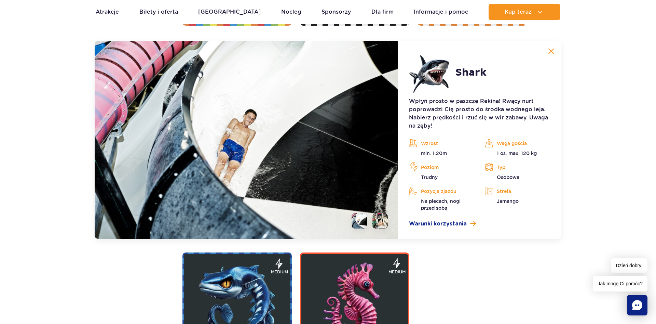
click at [379, 223] on li at bounding box center [379, 220] width 15 height 15
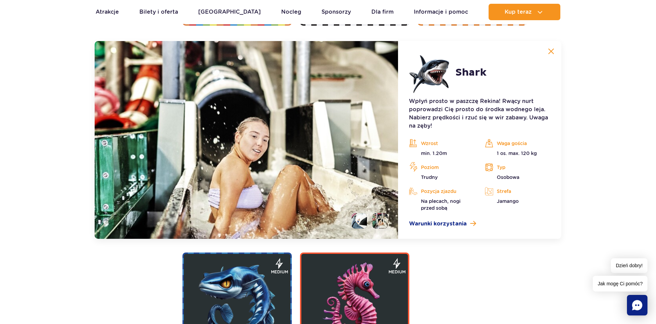
click at [365, 224] on li at bounding box center [359, 220] width 15 height 15
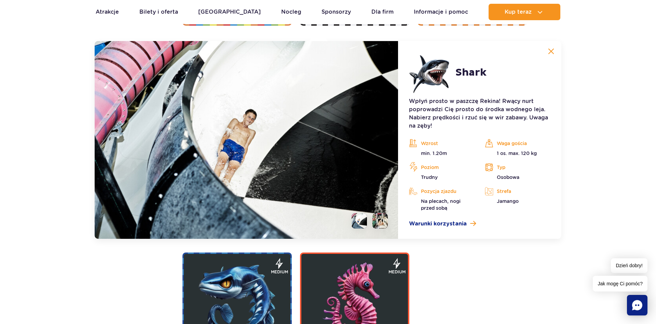
click at [386, 221] on li at bounding box center [379, 220] width 15 height 15
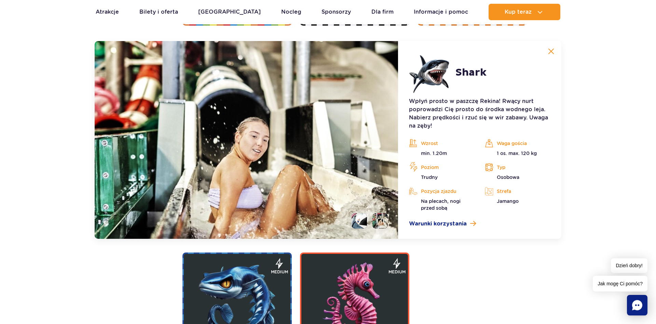
click at [360, 222] on li at bounding box center [359, 220] width 15 height 15
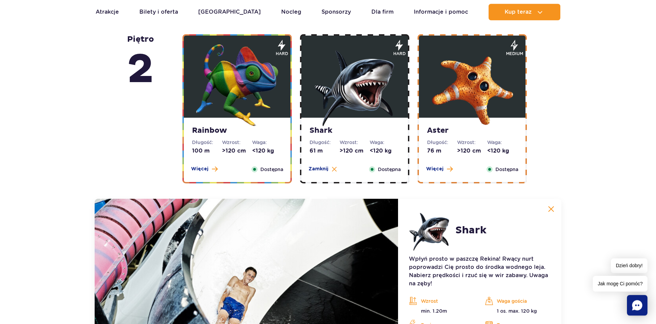
scroll to position [1133, 0]
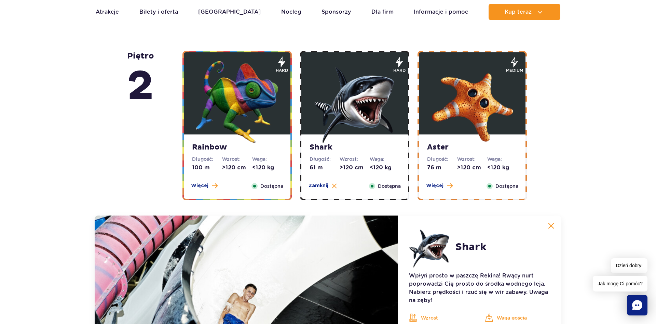
click at [467, 157] on dt "Wzrost:" at bounding box center [472, 158] width 30 height 7
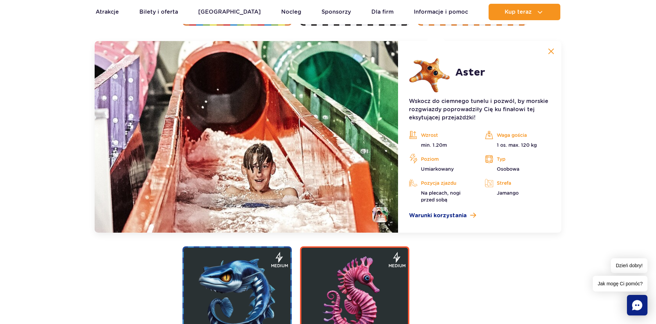
scroll to position [1446, 0]
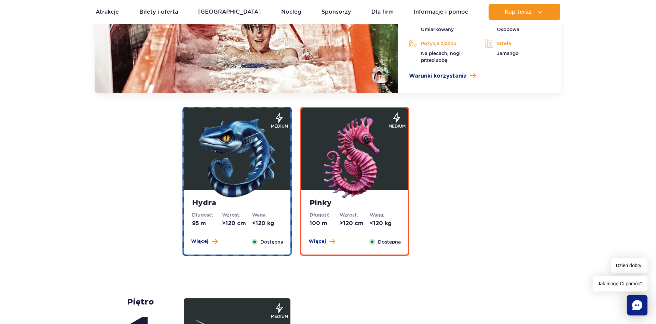
click at [257, 194] on img at bounding box center [237, 158] width 82 height 82
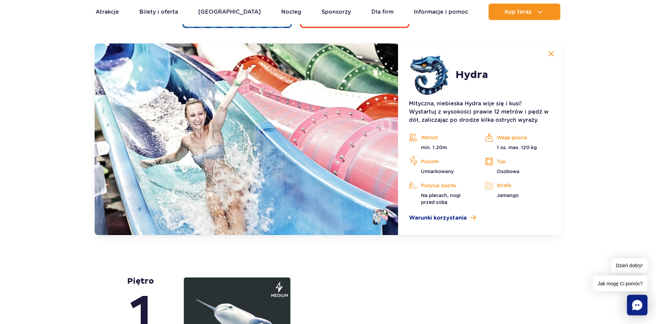
scroll to position [1469, 0]
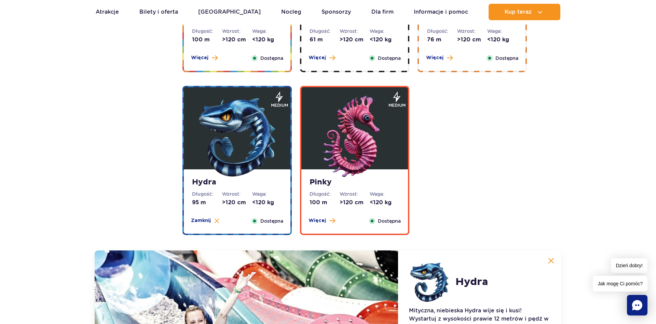
click at [369, 176] on img at bounding box center [355, 137] width 82 height 82
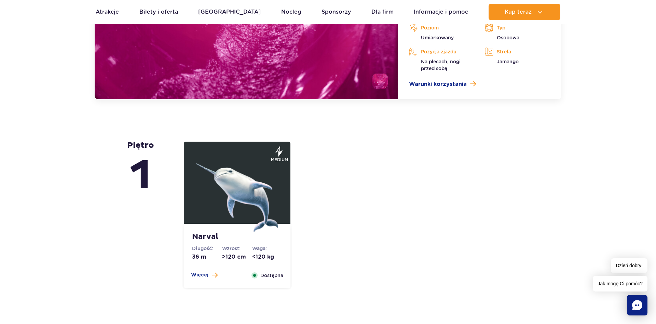
click at [259, 197] on img at bounding box center [237, 191] width 82 height 82
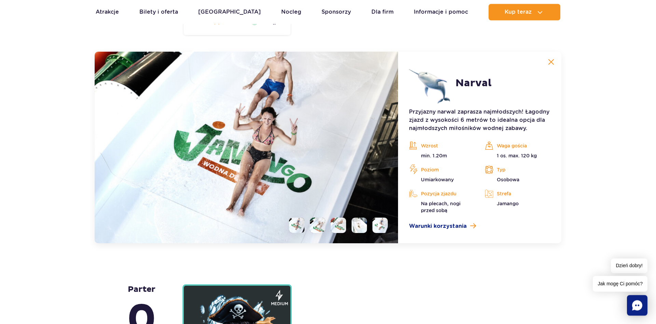
scroll to position [1659, 0]
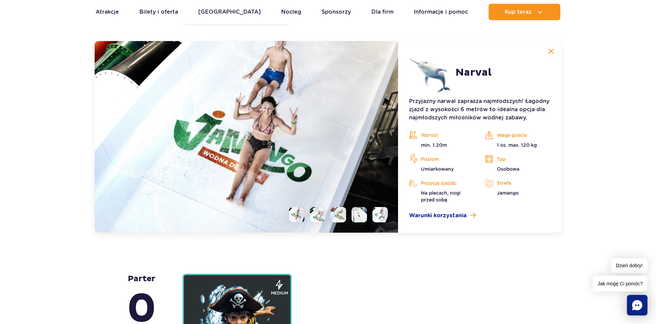
click at [315, 213] on li at bounding box center [317, 214] width 15 height 15
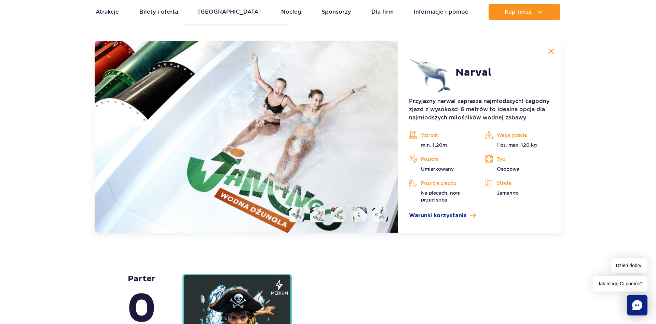
click at [331, 214] on li at bounding box center [338, 214] width 15 height 15
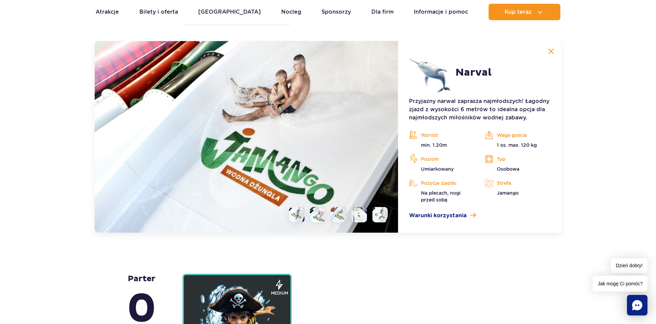
click at [369, 213] on ul at bounding box center [336, 214] width 104 height 15
click at [374, 214] on li at bounding box center [379, 214] width 15 height 15
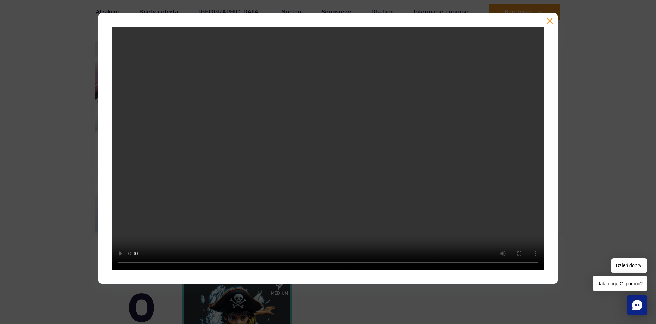
click at [550, 25] on div at bounding box center [327, 148] width 459 height 270
click at [551, 24] on button "button" at bounding box center [549, 20] width 7 height 7
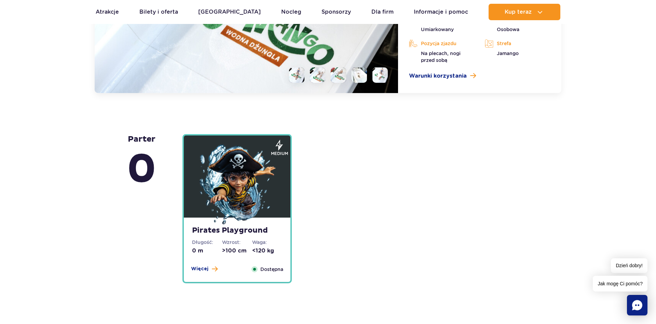
click at [258, 207] on img at bounding box center [237, 185] width 82 height 82
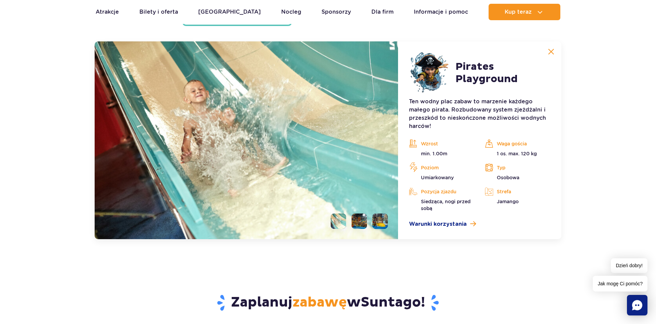
scroll to position [1849, 0]
click at [359, 222] on li at bounding box center [359, 220] width 15 height 15
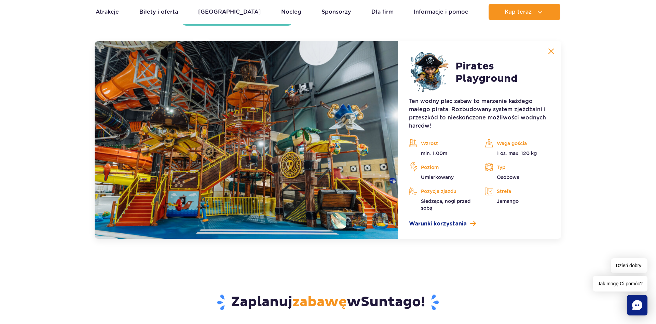
click at [376, 217] on li at bounding box center [379, 220] width 15 height 15
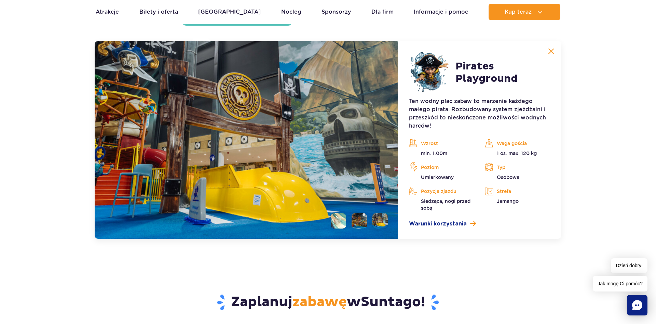
click at [338, 220] on li at bounding box center [338, 220] width 15 height 15
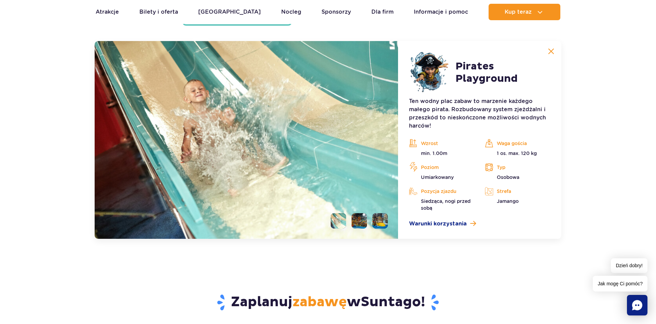
click at [351, 222] on ul at bounding box center [356, 220] width 63 height 15
click at [359, 222] on li at bounding box center [359, 220] width 15 height 15
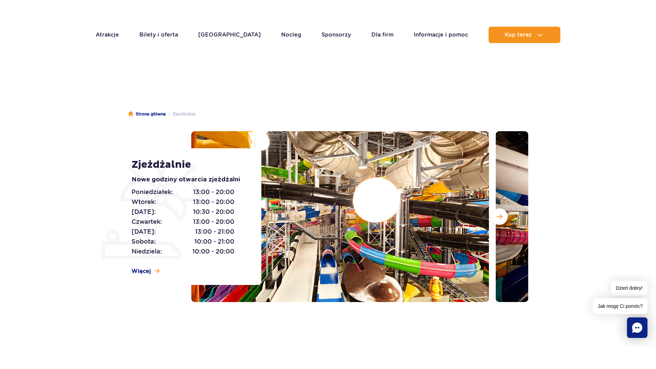
scroll to position [0, 0]
